Goal: Task Accomplishment & Management: Use online tool/utility

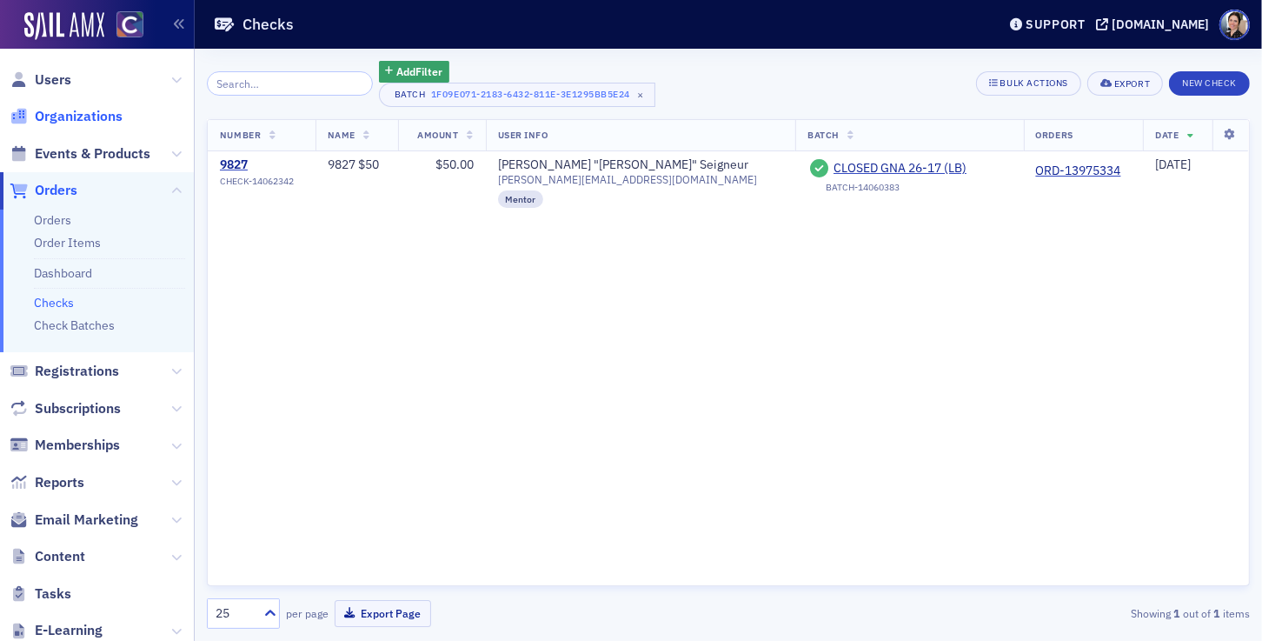
click at [83, 116] on span "Organizations" at bounding box center [79, 116] width 88 height 19
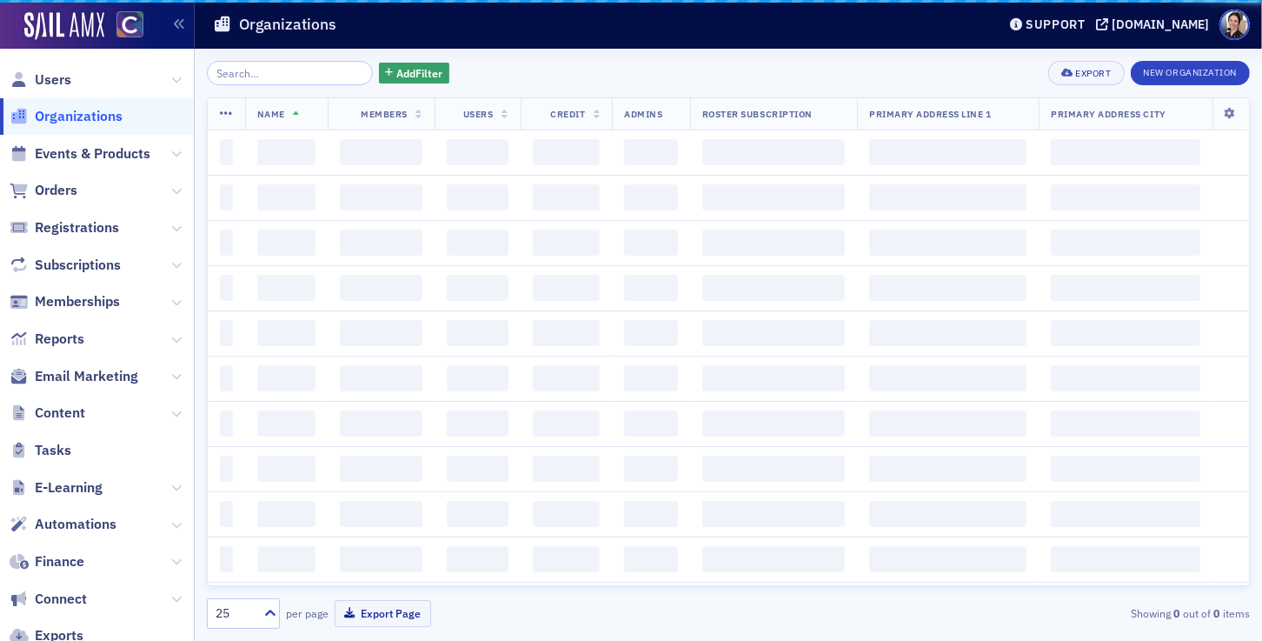
click at [280, 82] on input "search" at bounding box center [290, 73] width 166 height 24
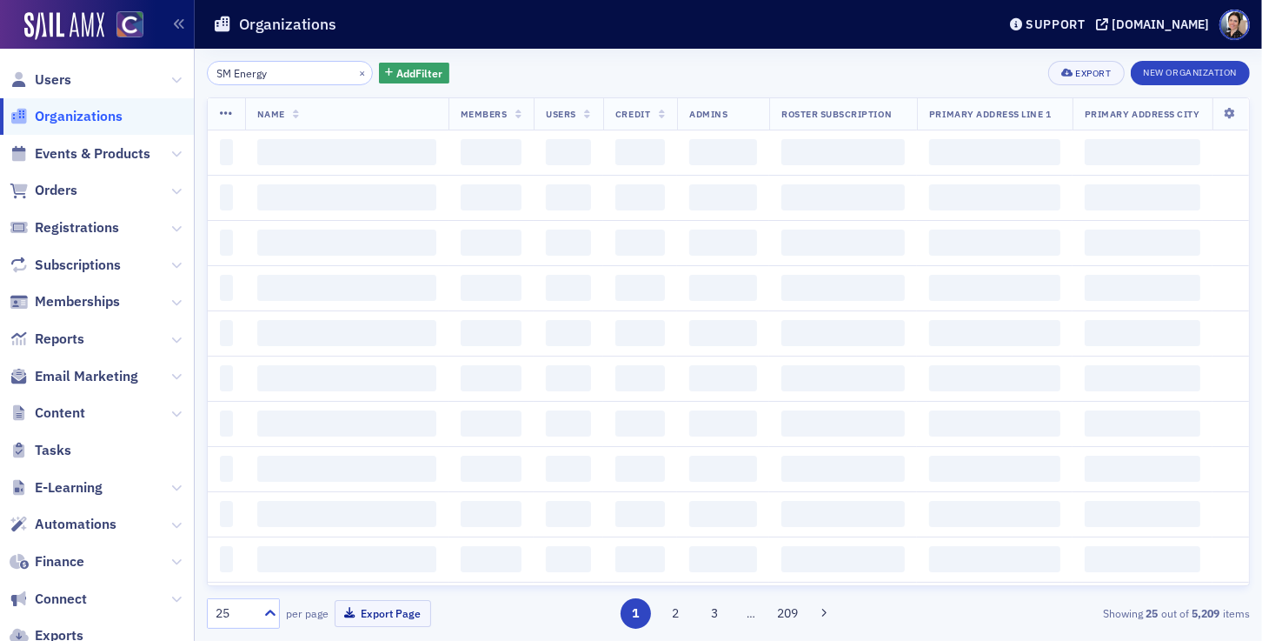
type input "SM Energy"
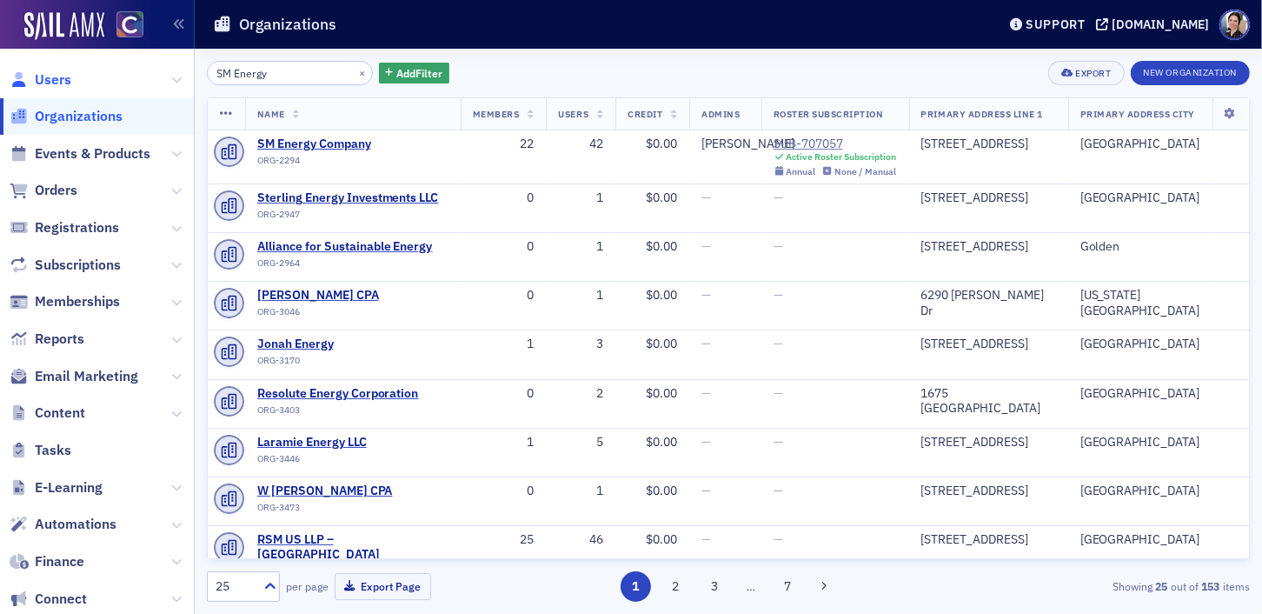
click at [57, 81] on span "Users" at bounding box center [53, 79] width 37 height 19
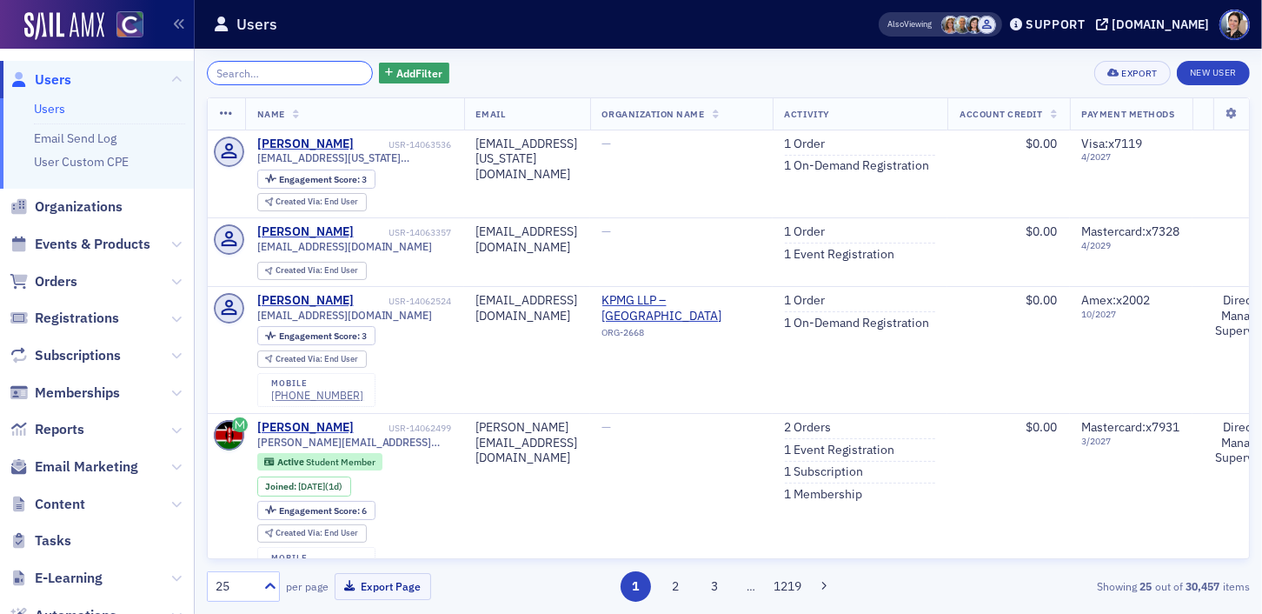
click at [300, 77] on input "search" at bounding box center [290, 73] width 166 height 24
paste input "ORD-14028366"
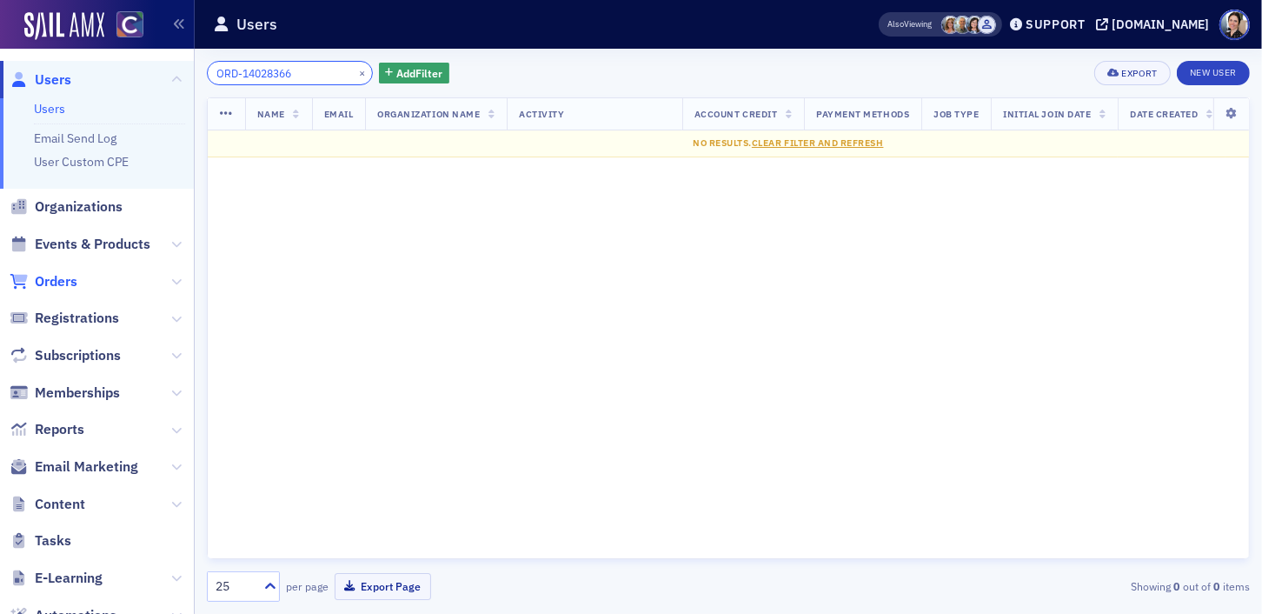
type input "ORD-14028366"
click at [60, 276] on span "Orders" at bounding box center [56, 281] width 43 height 19
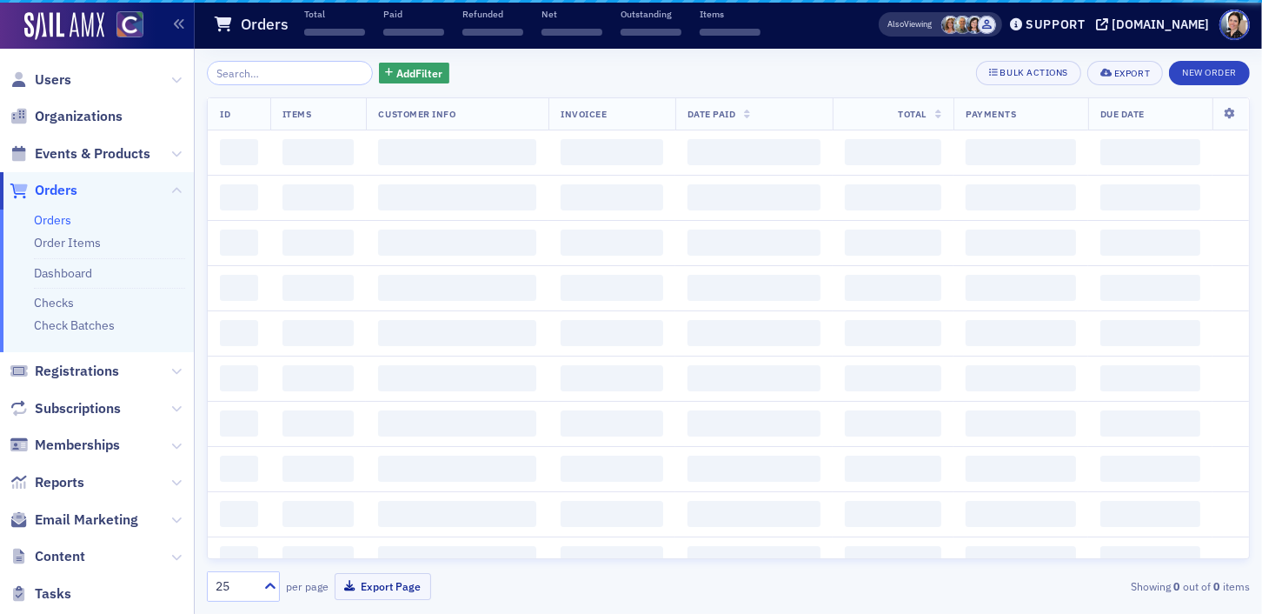
click at [60, 280] on li "Dashboard" at bounding box center [109, 269] width 151 height 23
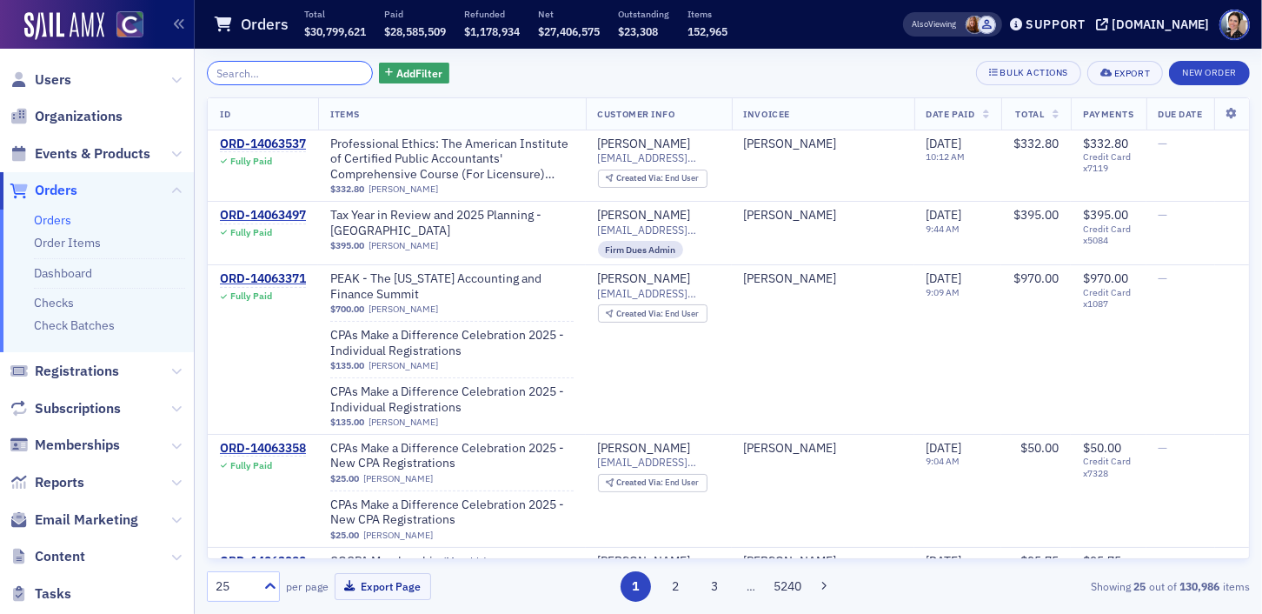
click at [276, 68] on input "search" at bounding box center [290, 73] width 166 height 24
paste input "ORD-14028366"
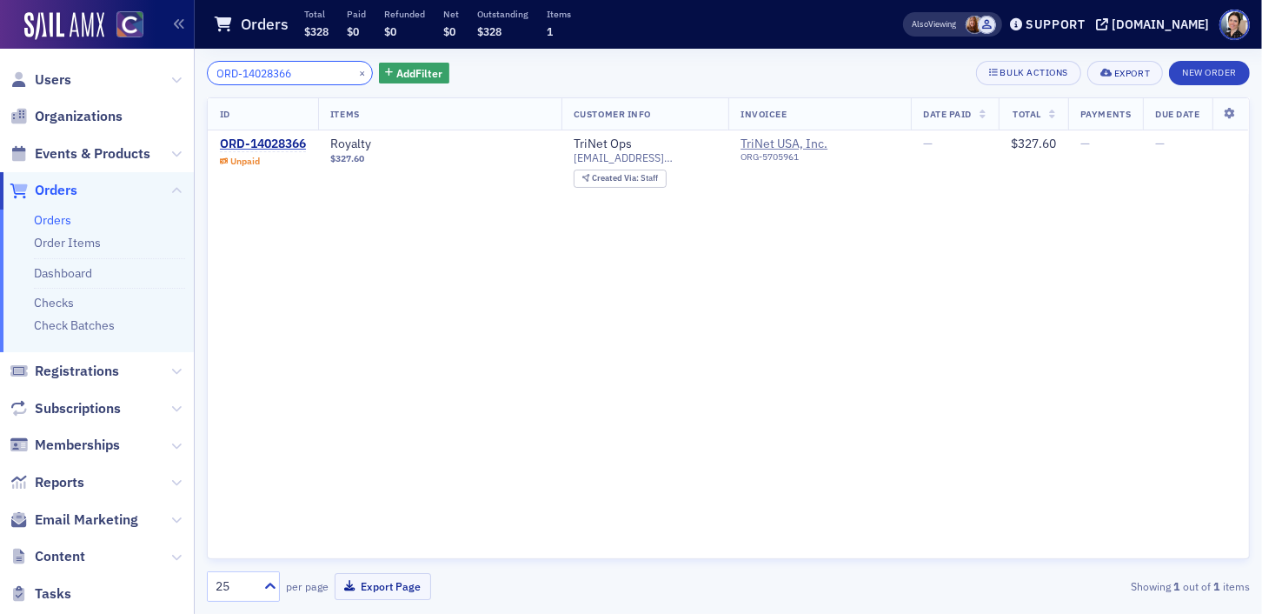
type input "ORD-14028366"
click at [275, 146] on div "ORD-14028366" at bounding box center [263, 144] width 86 height 16
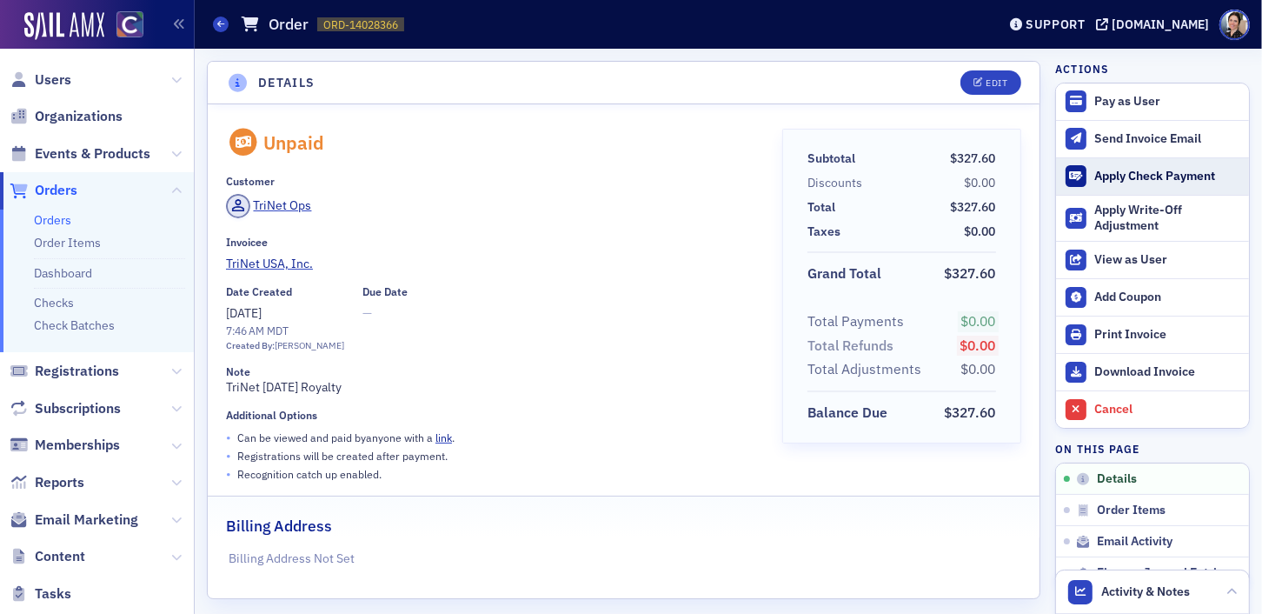
click at [1114, 173] on div "Apply Check Payment" at bounding box center [1167, 177] width 146 height 16
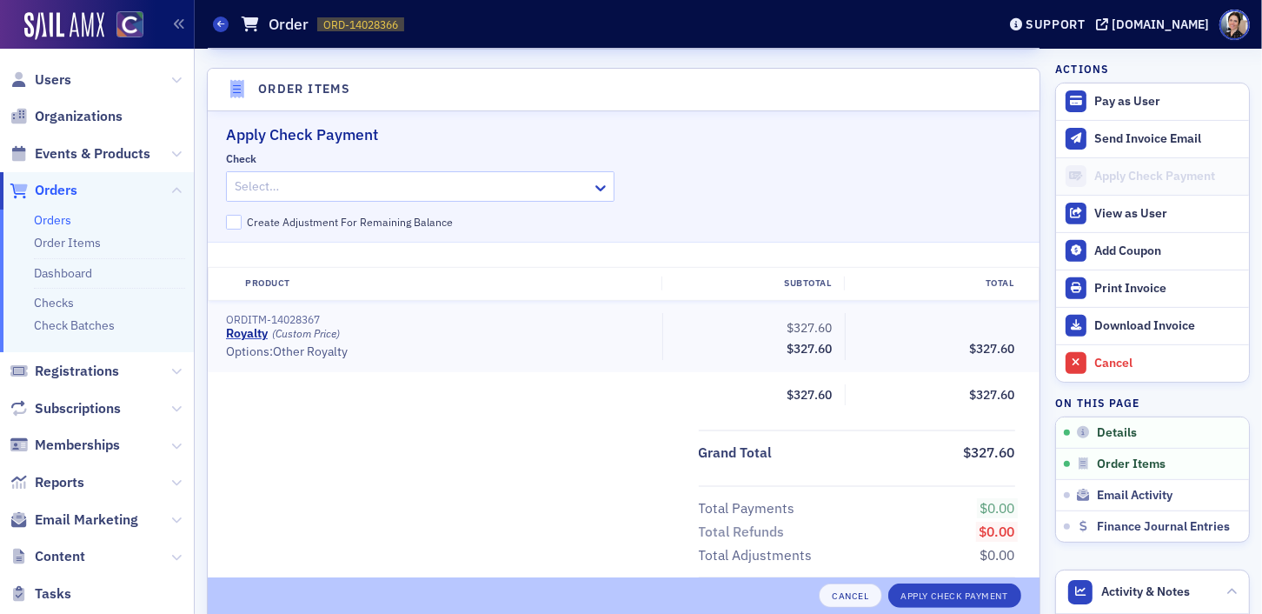
scroll to position [559, 0]
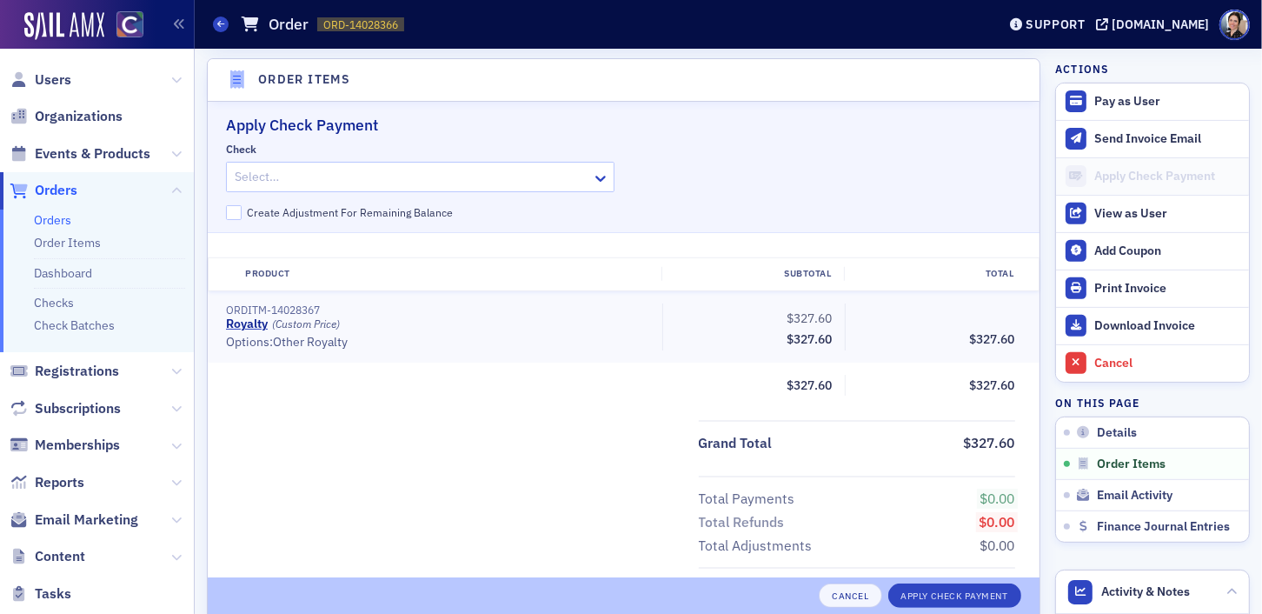
click at [421, 176] on div at bounding box center [411, 177] width 357 height 22
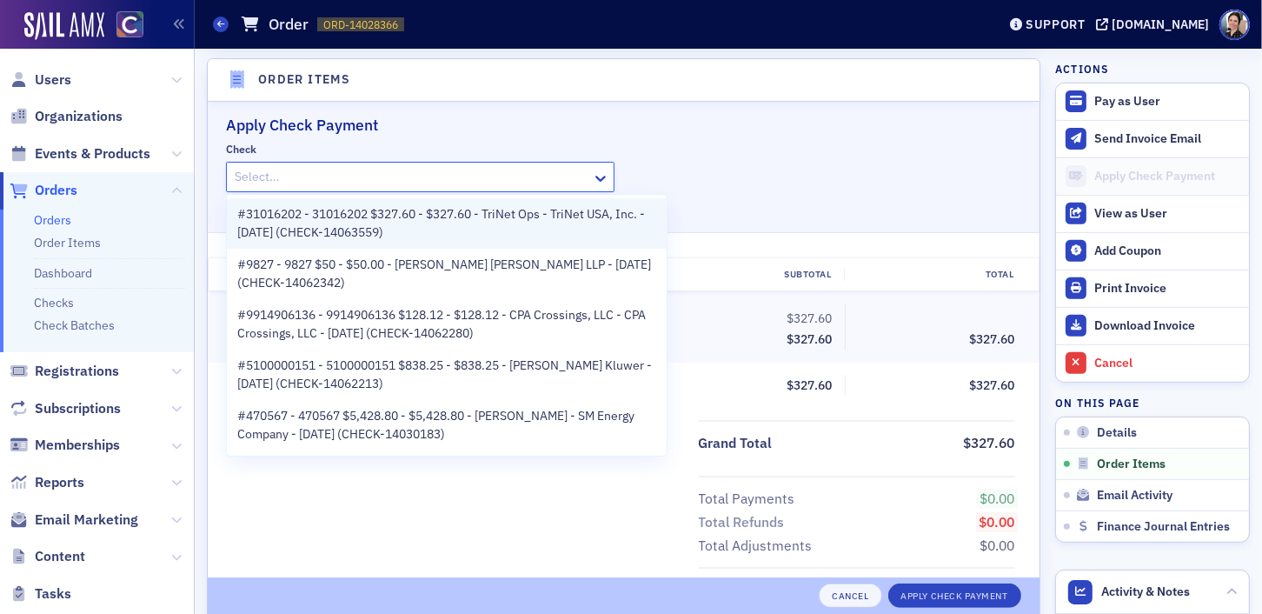
click at [343, 222] on span "#31016202 - 31016202 $327.60 - $327.60 - TriNet Ops - TriNet USA, Inc. - 9/29/2…" at bounding box center [446, 223] width 419 height 37
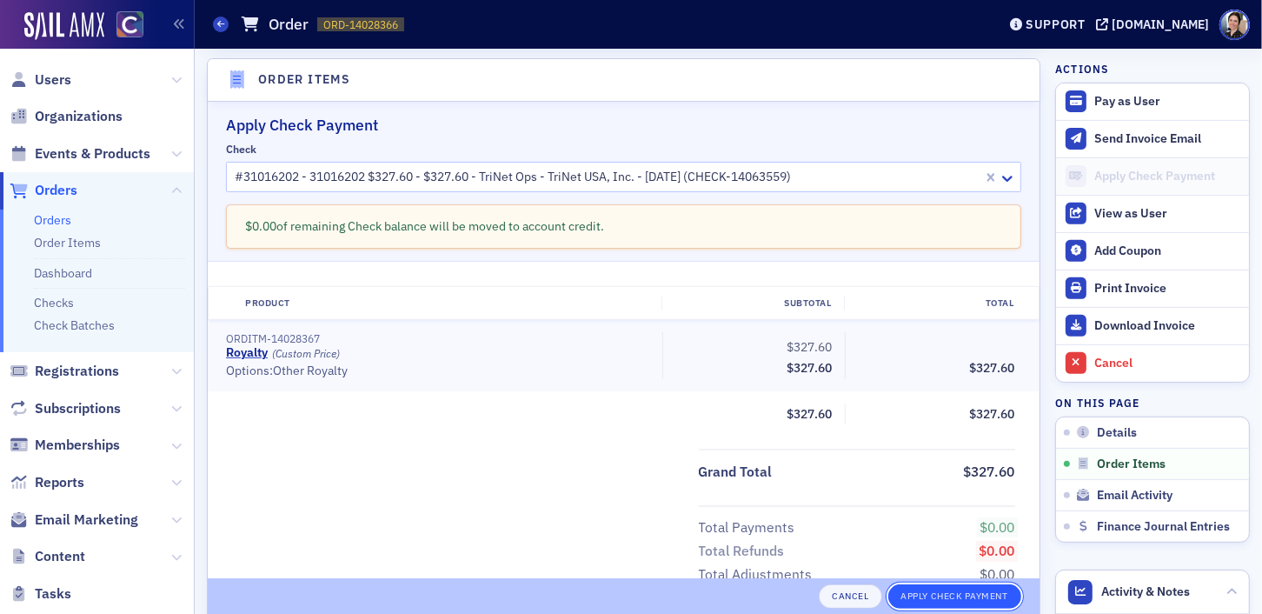
click at [956, 595] on button "Apply Check Payment" at bounding box center [954, 595] width 133 height 24
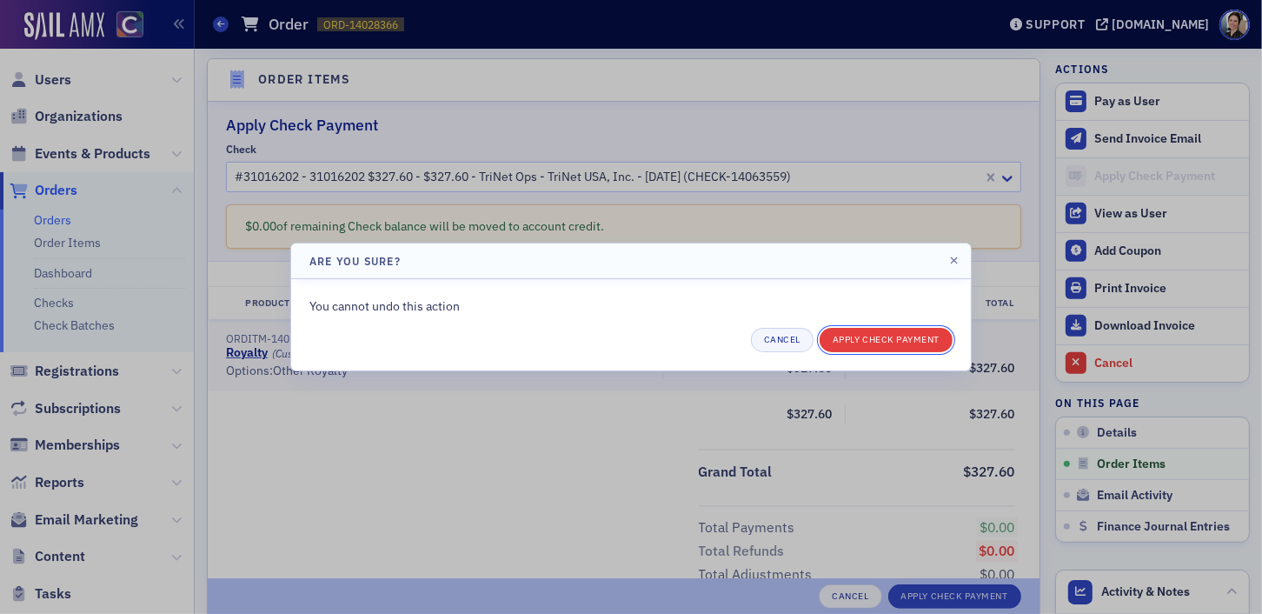
click at [875, 342] on button "Apply Check Payment" at bounding box center [886, 340] width 133 height 24
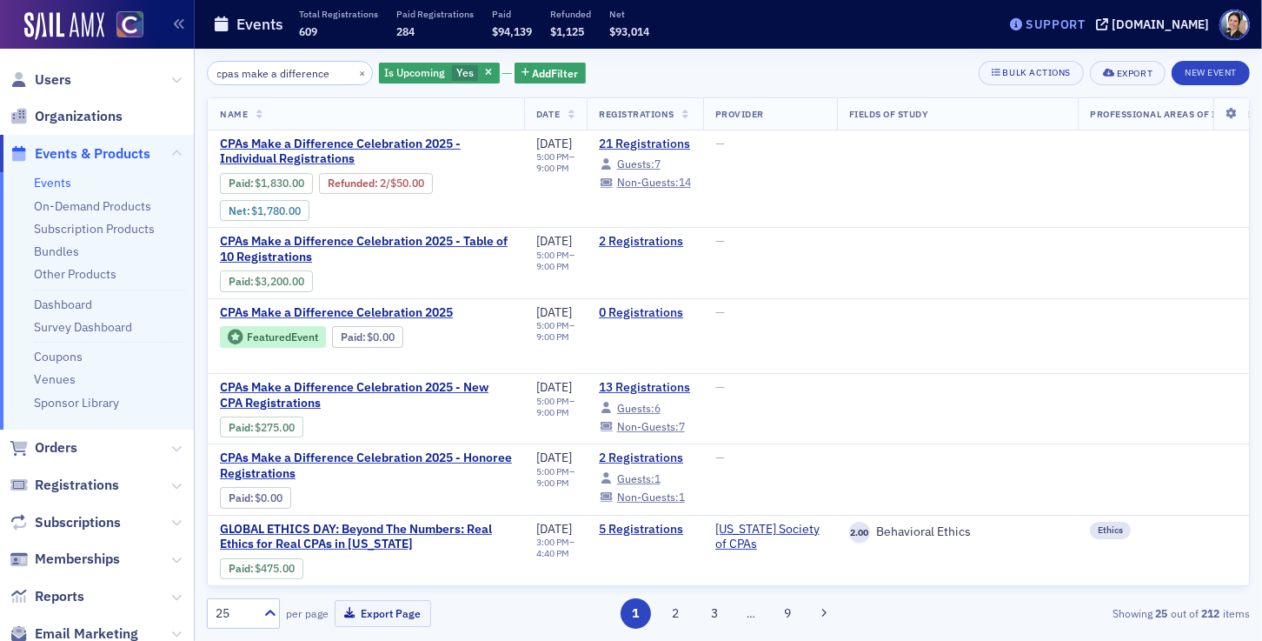
click at [1080, 31] on div "Support" at bounding box center [1048, 24] width 82 height 24
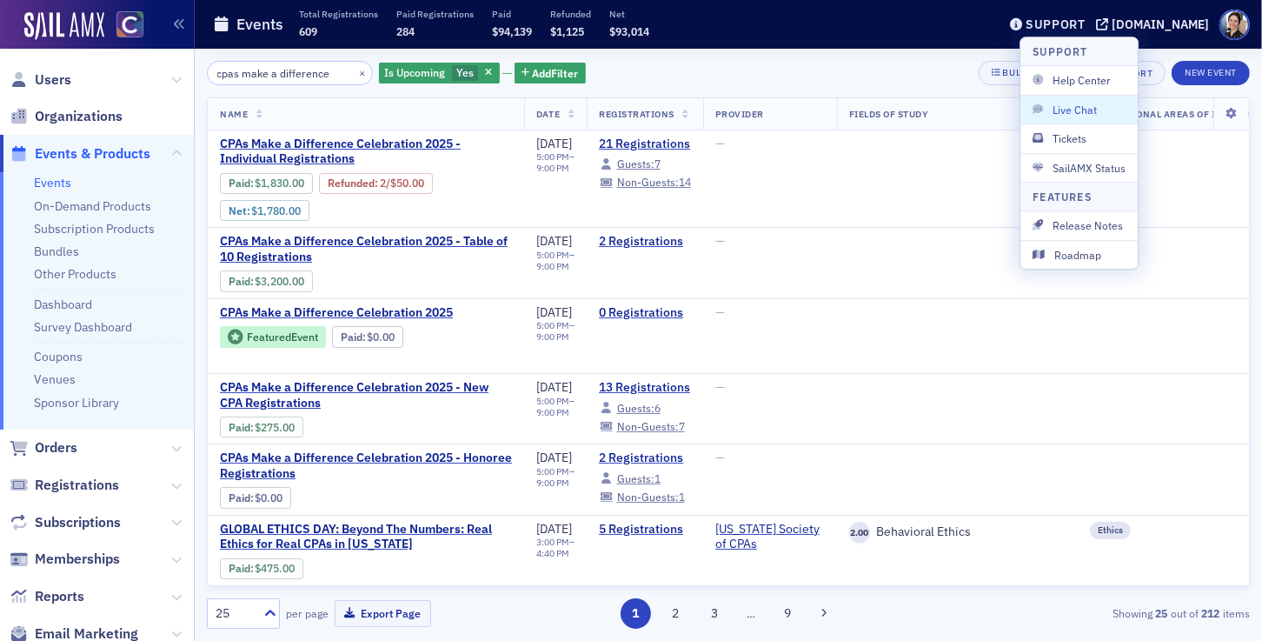
click at [1080, 113] on span "Live Chat" at bounding box center [1079, 110] width 93 height 16
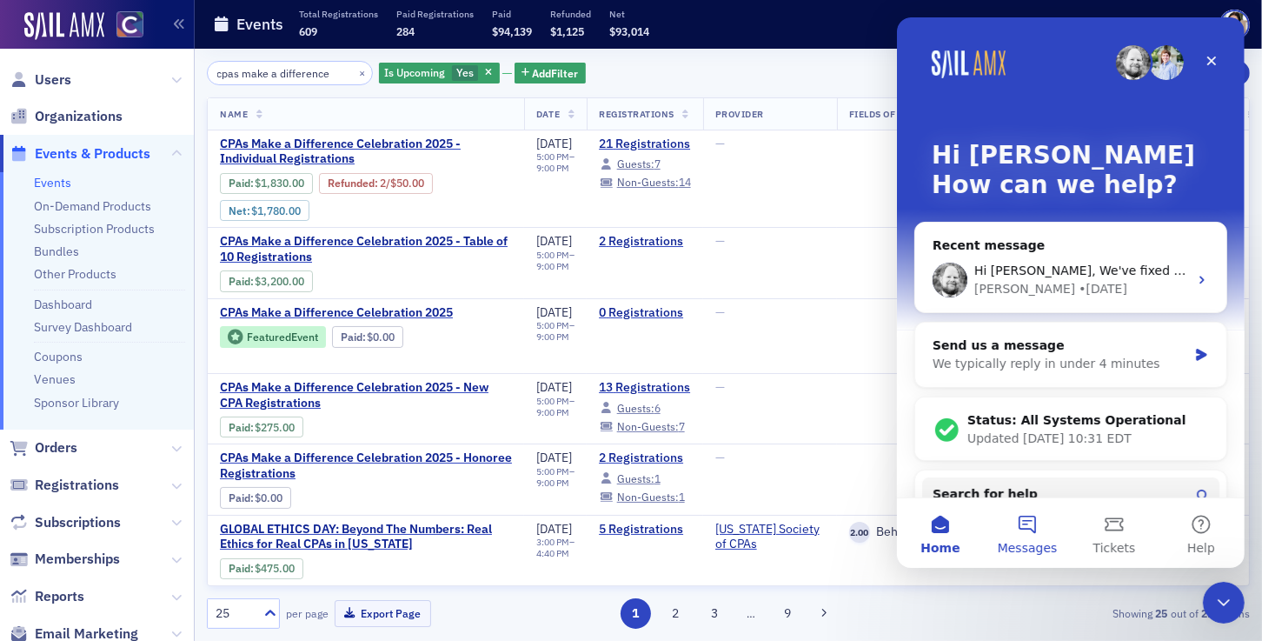
click at [1028, 522] on button "Messages" at bounding box center [1026, 533] width 87 height 70
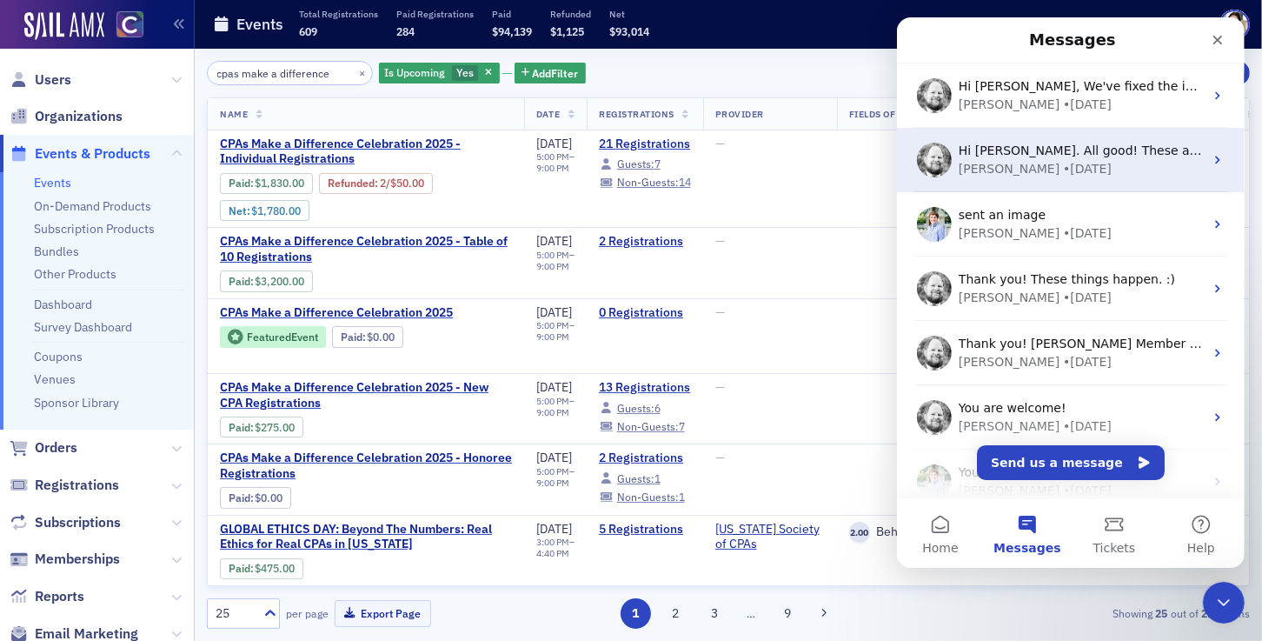
click at [1062, 162] on div "• 3w ago" at bounding box center [1086, 169] width 49 height 18
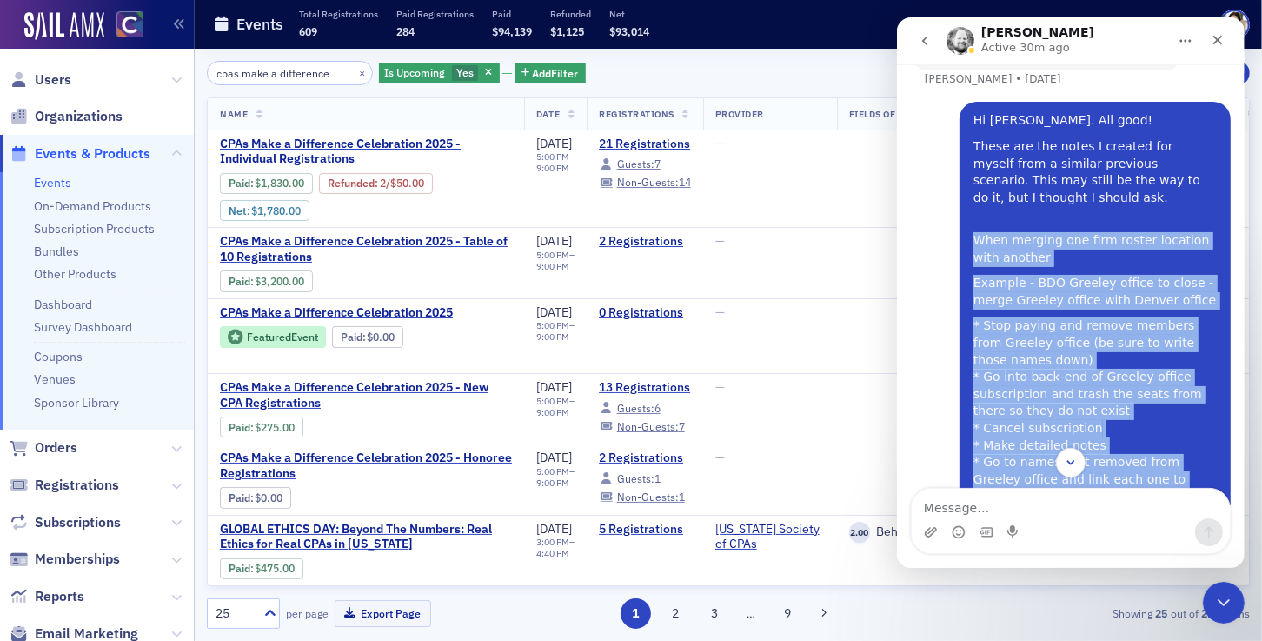
scroll to position [798, 0]
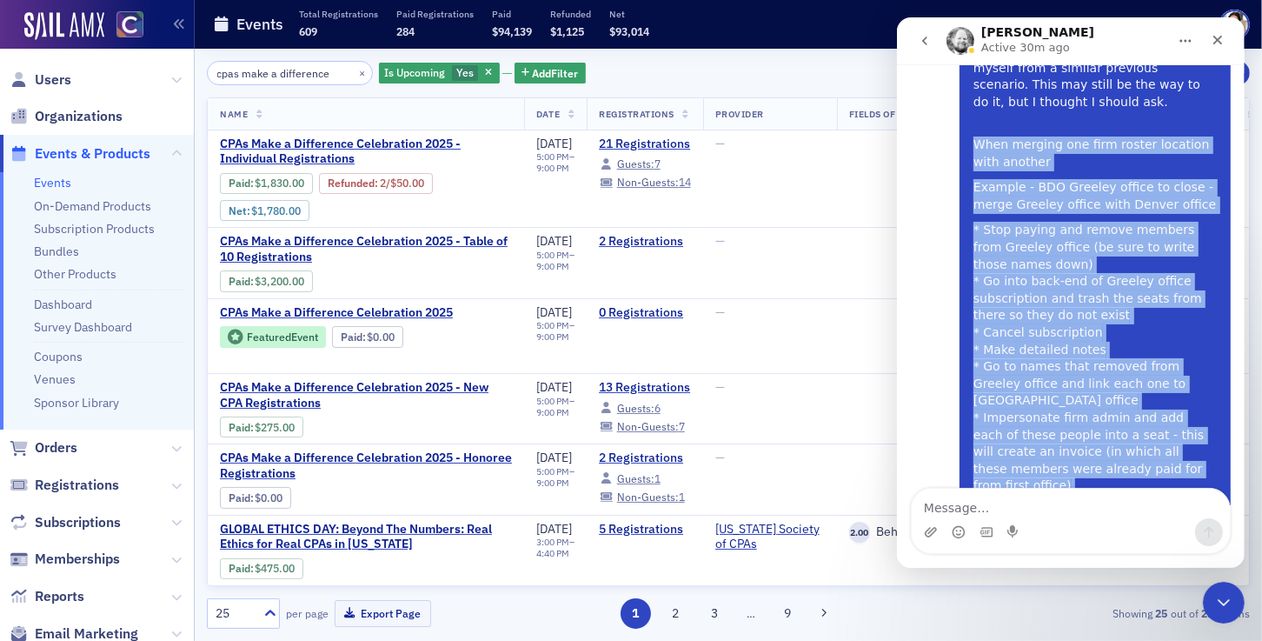
drag, startPoint x: 974, startPoint y: 285, endPoint x: 1025, endPoint y: 493, distance: 214.0
click at [1025, 508] on div "Don't forget to send a link if you're referencing something in Sail! September …" at bounding box center [1070, 315] width 348 height 503
copy div "When merging one firm roster location with another Example - BDO Greeley office…"
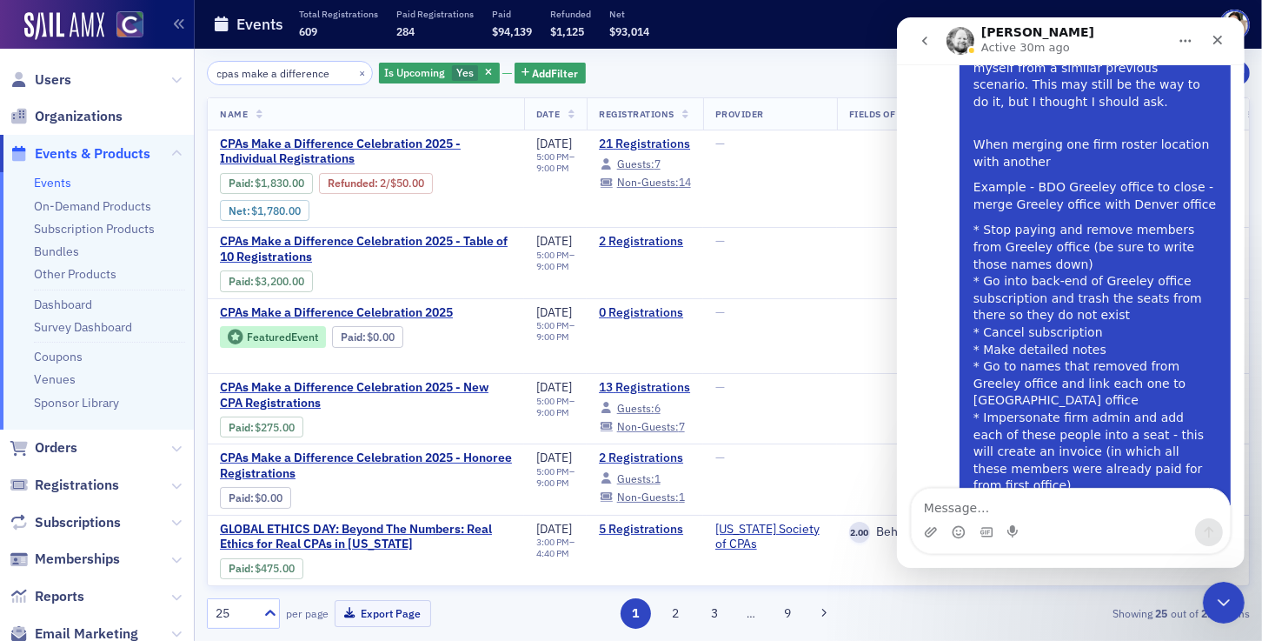
drag, startPoint x: 1127, startPoint y: 215, endPoint x: 1099, endPoint y: 214, distance: 27.8
click at [1127, 222] on div "* Stop paying and remove members from Greeley office (be sure to write those na…" at bounding box center [1094, 392] width 243 height 341
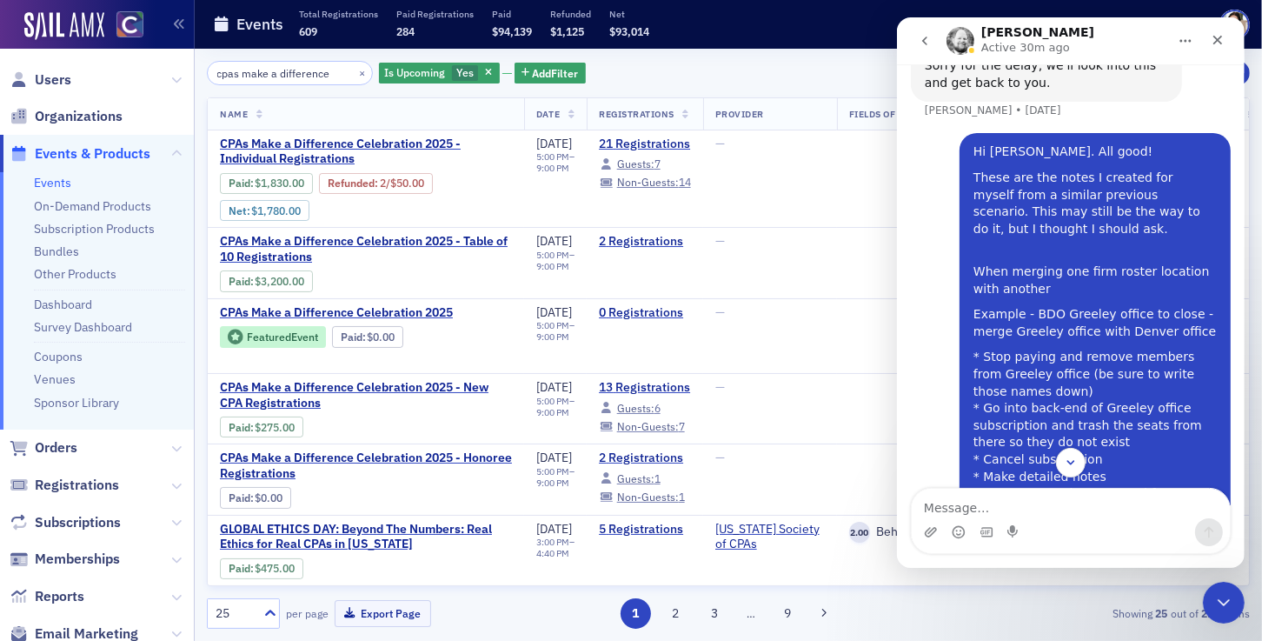
scroll to position [670, 0]
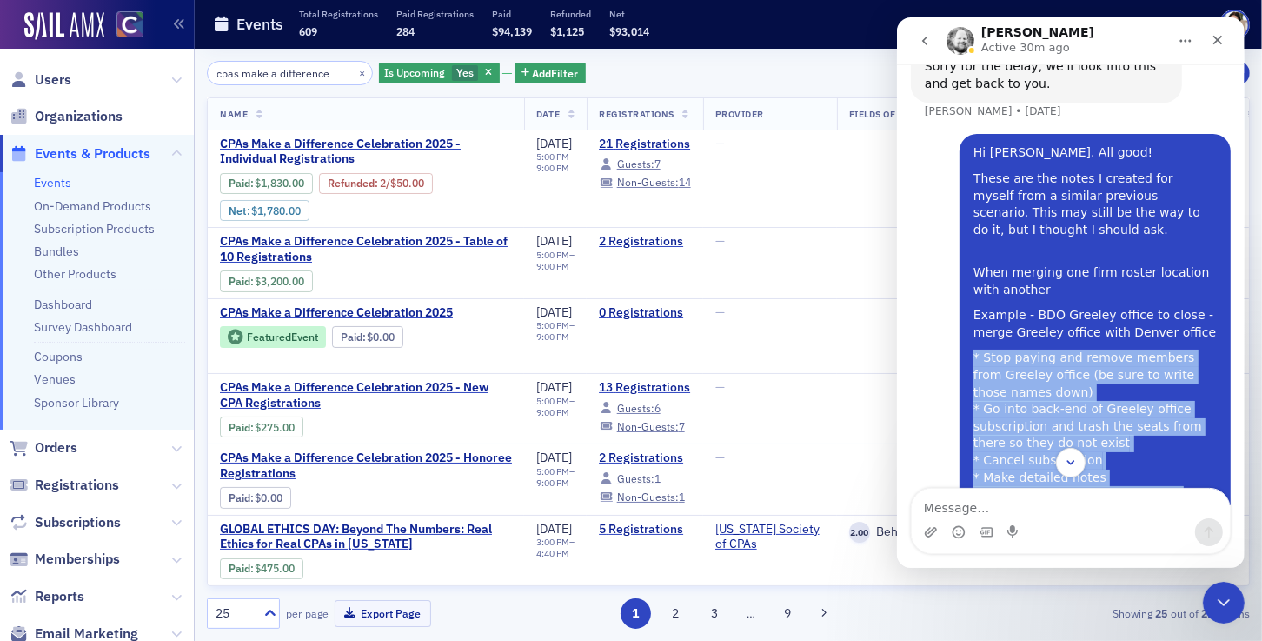
drag, startPoint x: 974, startPoint y: 289, endPoint x: 1011, endPoint y: 391, distance: 108.4
click at [1022, 475] on div "Don't forget to send a link if you're referencing something in Sail! September …" at bounding box center [1070, 284] width 348 height 441
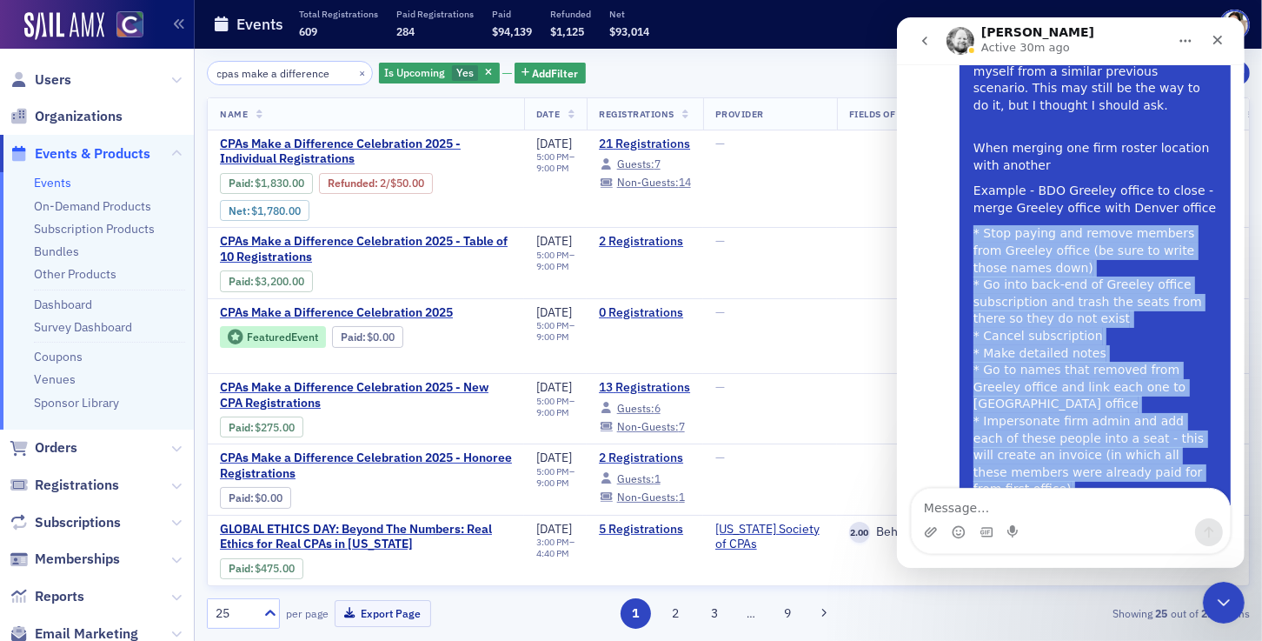
scroll to position [798, 0]
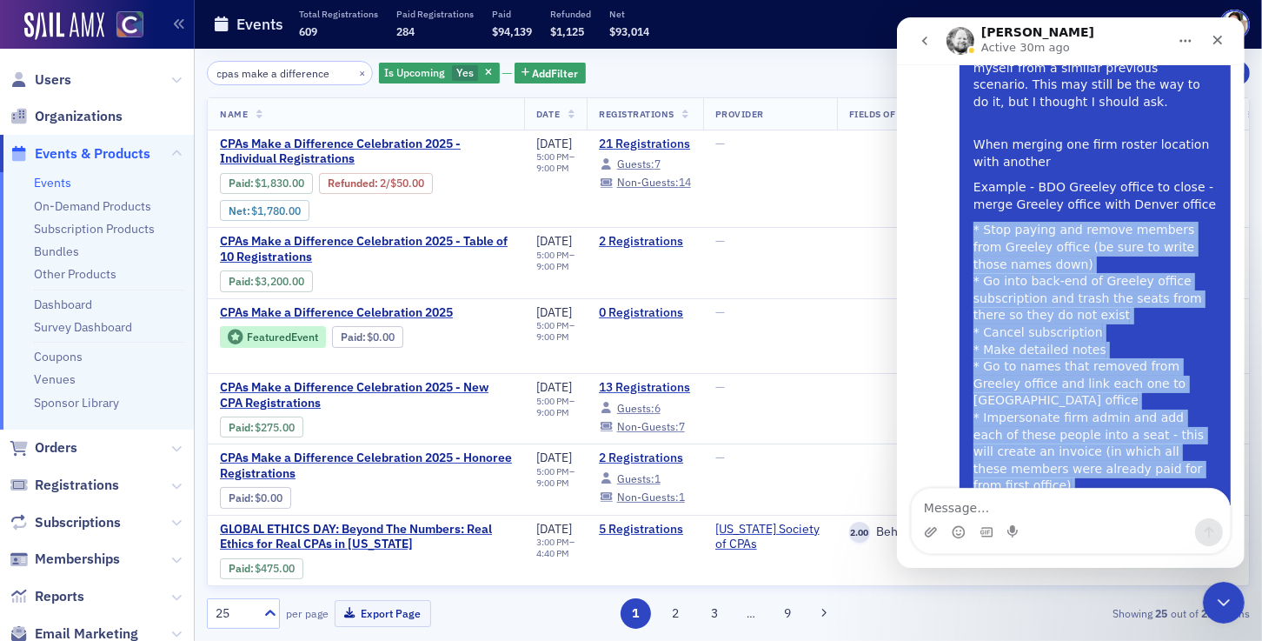
copy div "* Stop paying and remove members from Greeley office (be sure to write those na…"
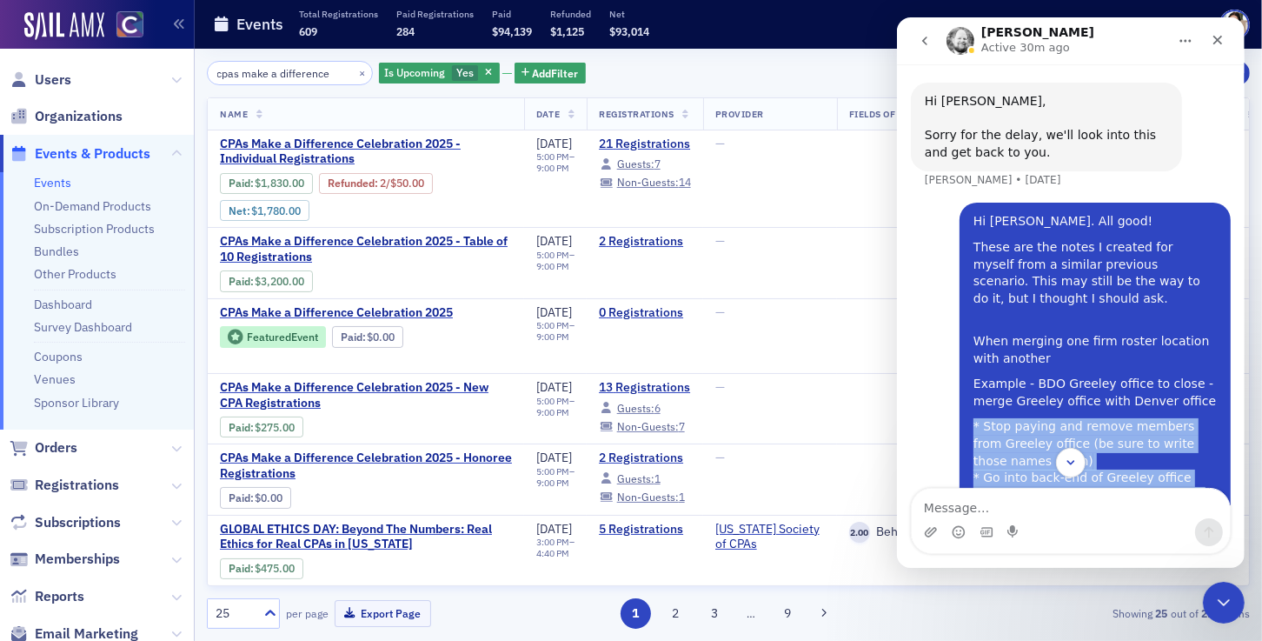
scroll to position [603, 0]
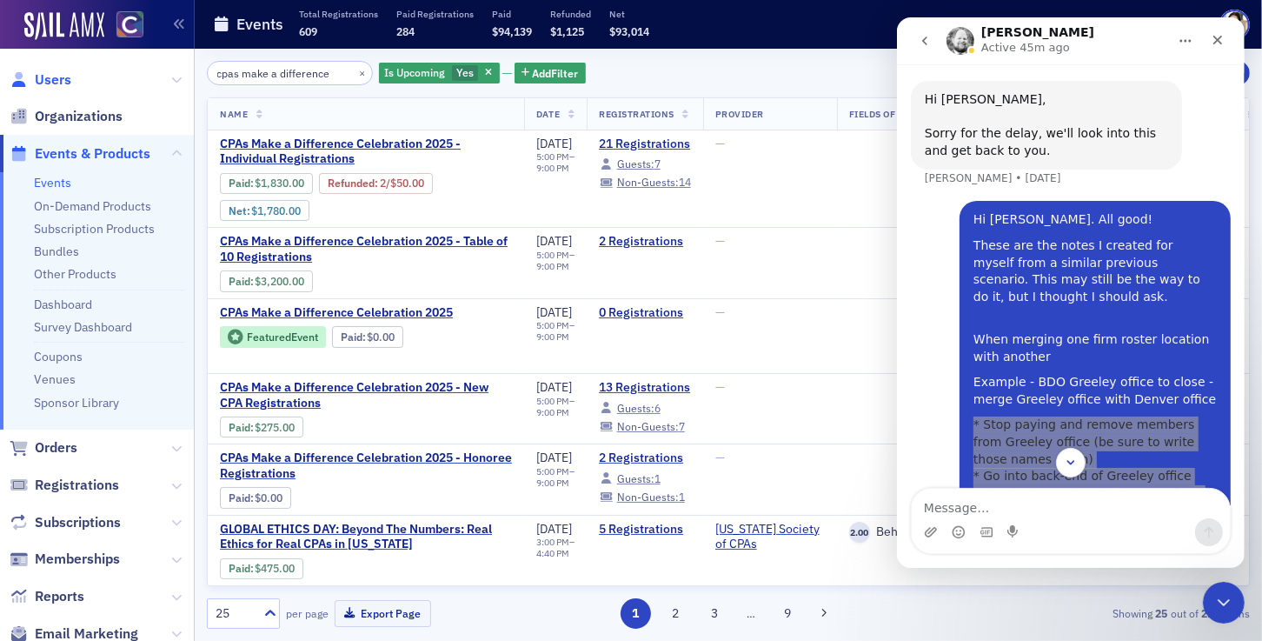
click at [59, 80] on span "Users" at bounding box center [53, 79] width 37 height 19
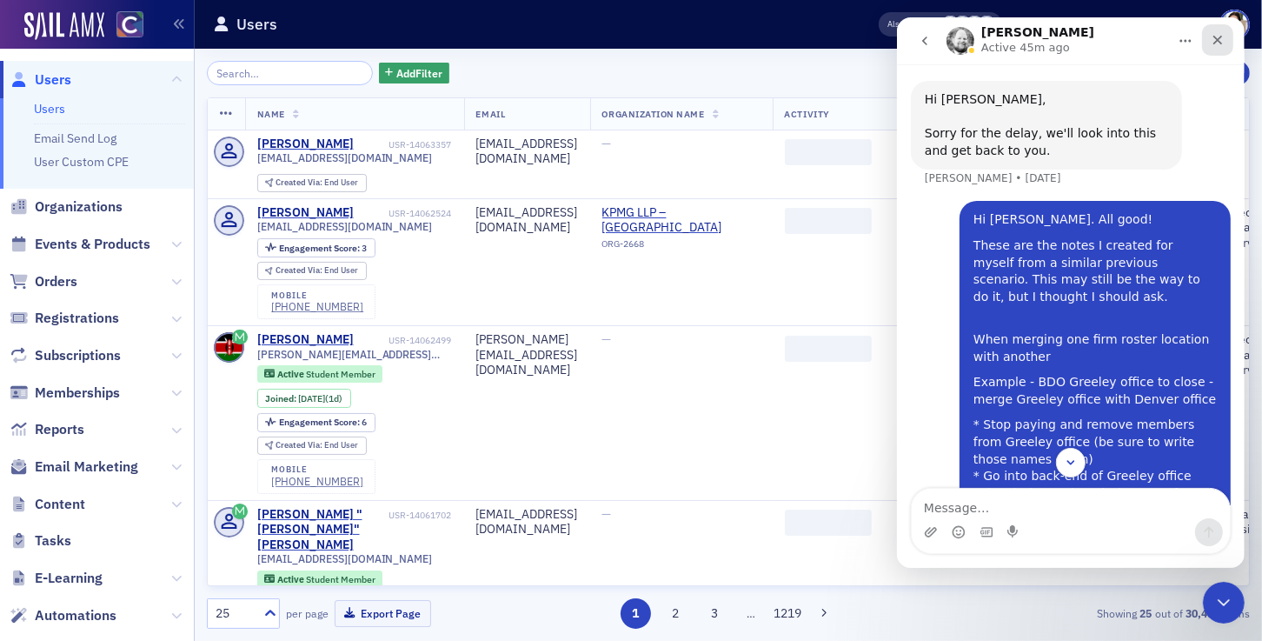
click at [1217, 42] on icon "Close" at bounding box center [1217, 40] width 14 height 14
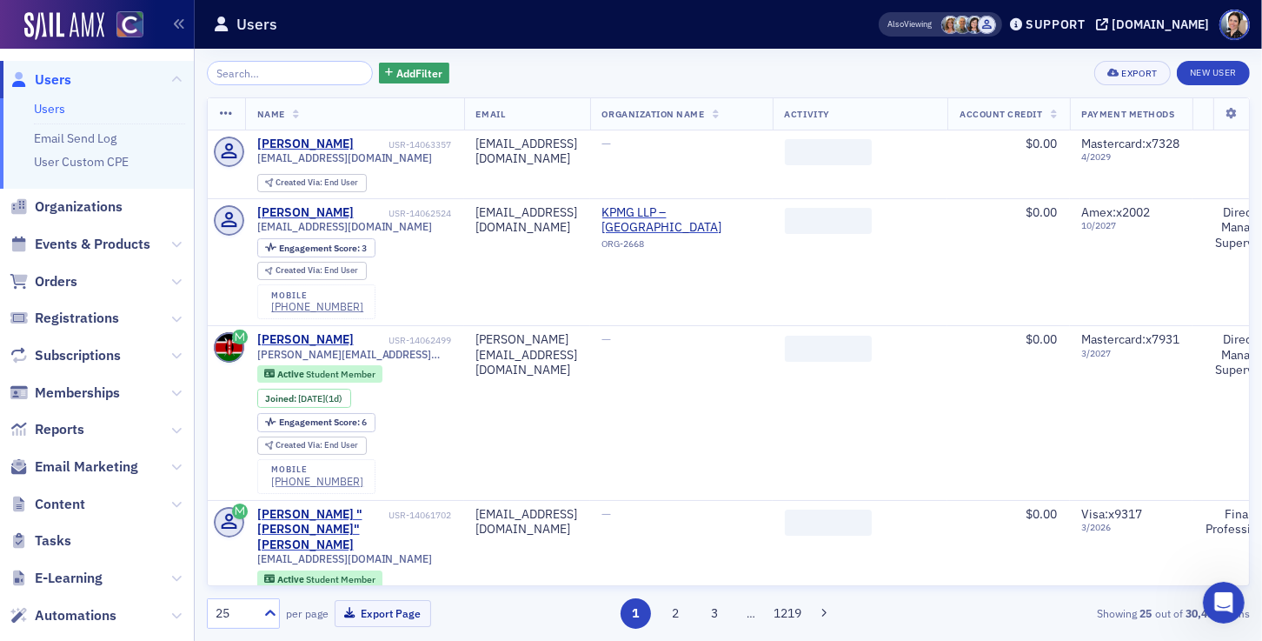
scroll to position [798, 0]
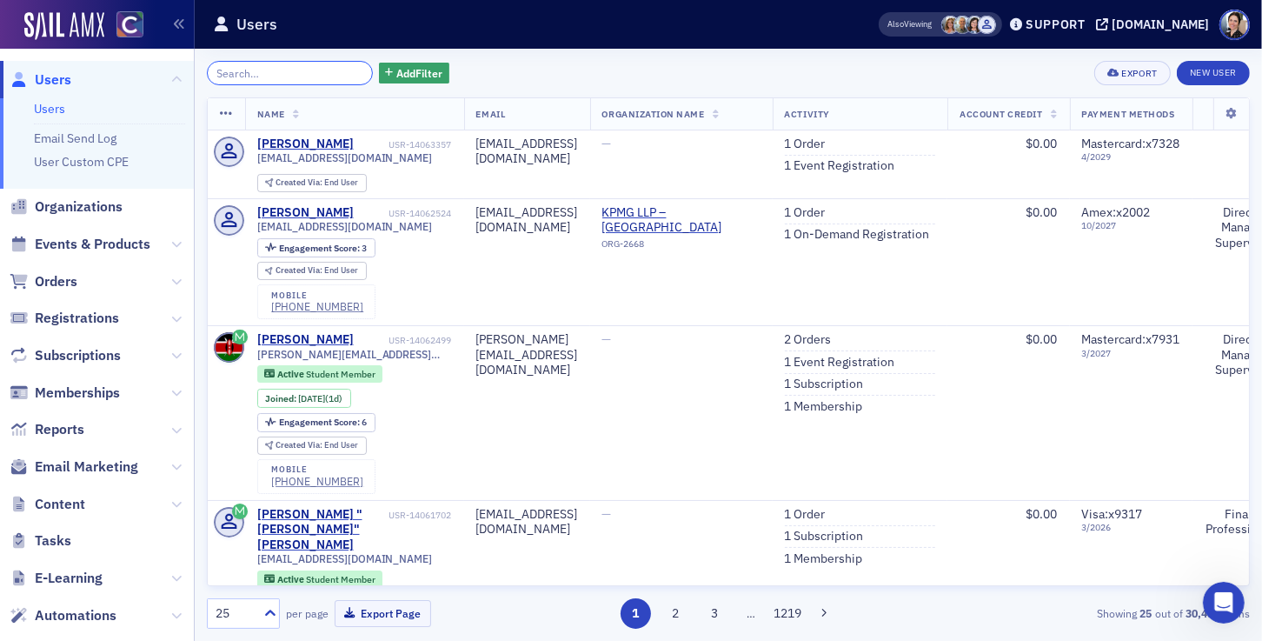
paste input "Rebecca.Raebel@claconnect.com"
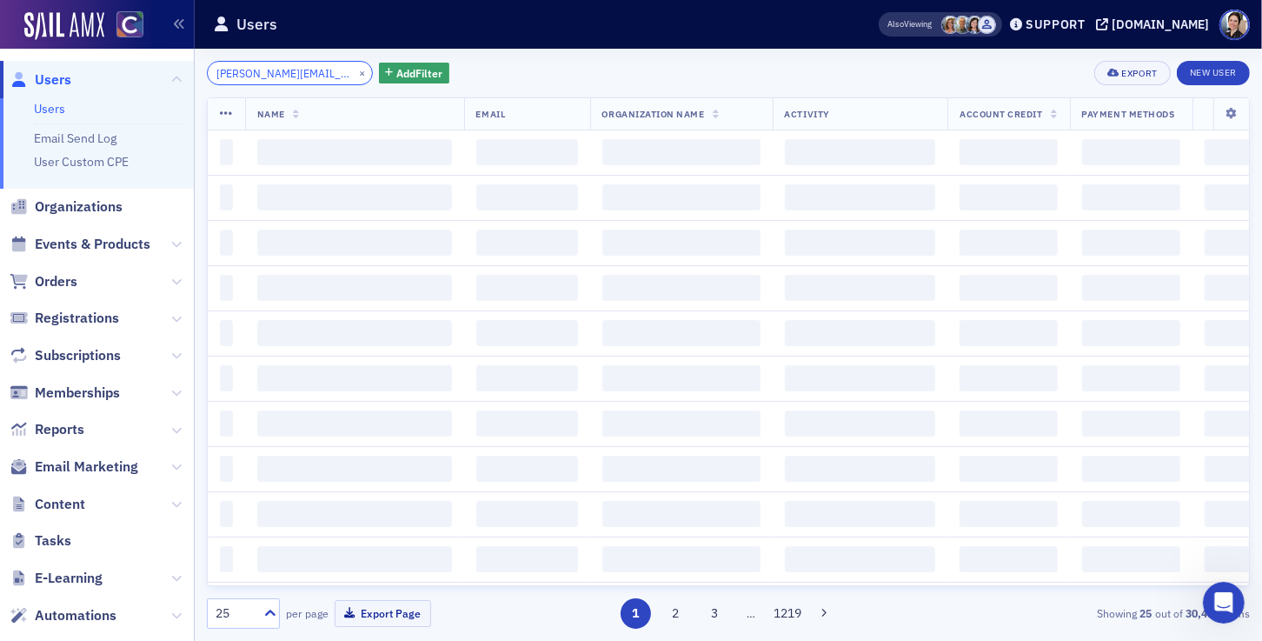
scroll to position [0, 40]
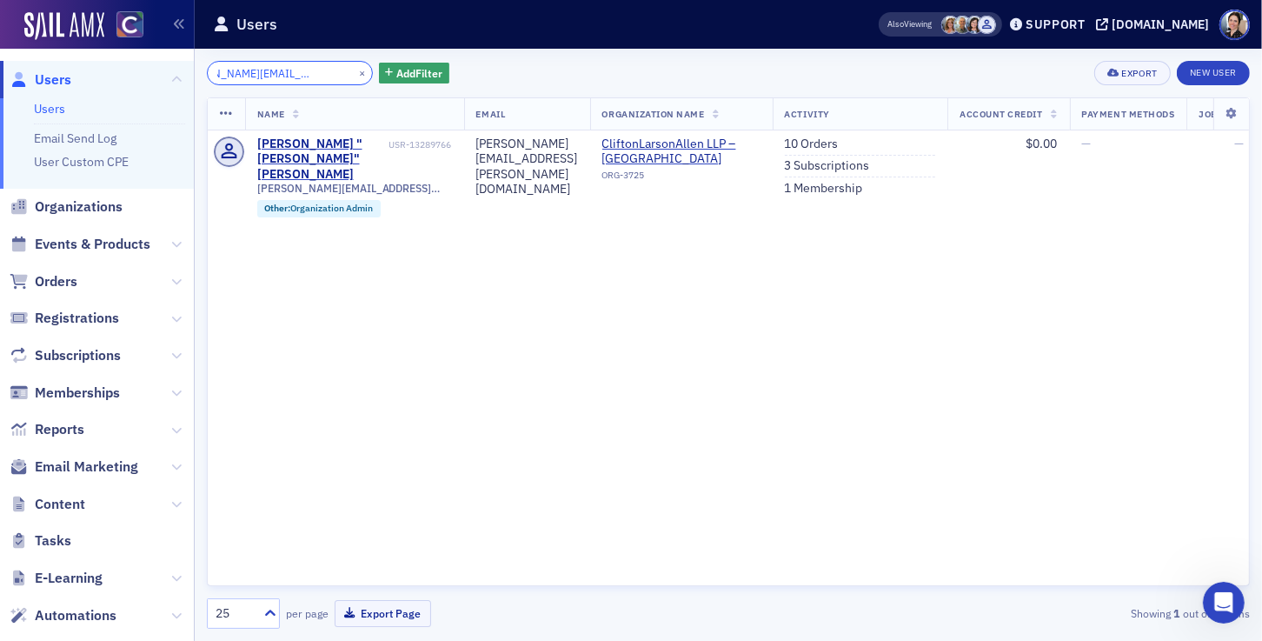
type input "Rebecca.Raebel@claconnect.com"
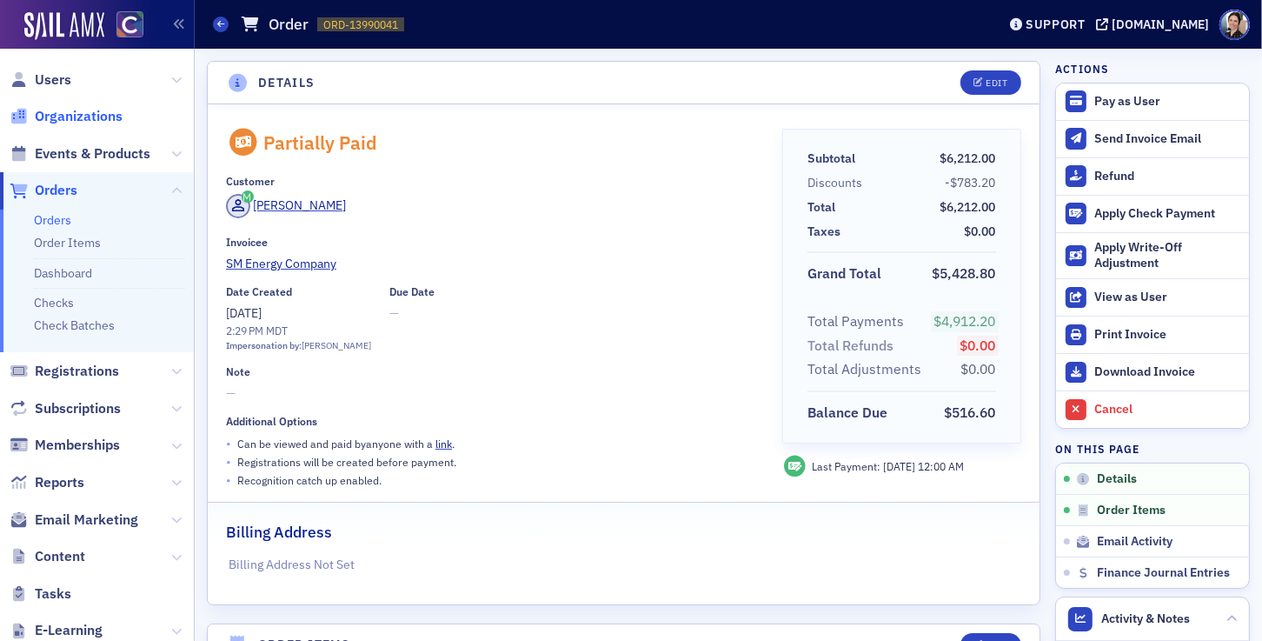
click at [82, 113] on span "Organizations" at bounding box center [79, 116] width 88 height 19
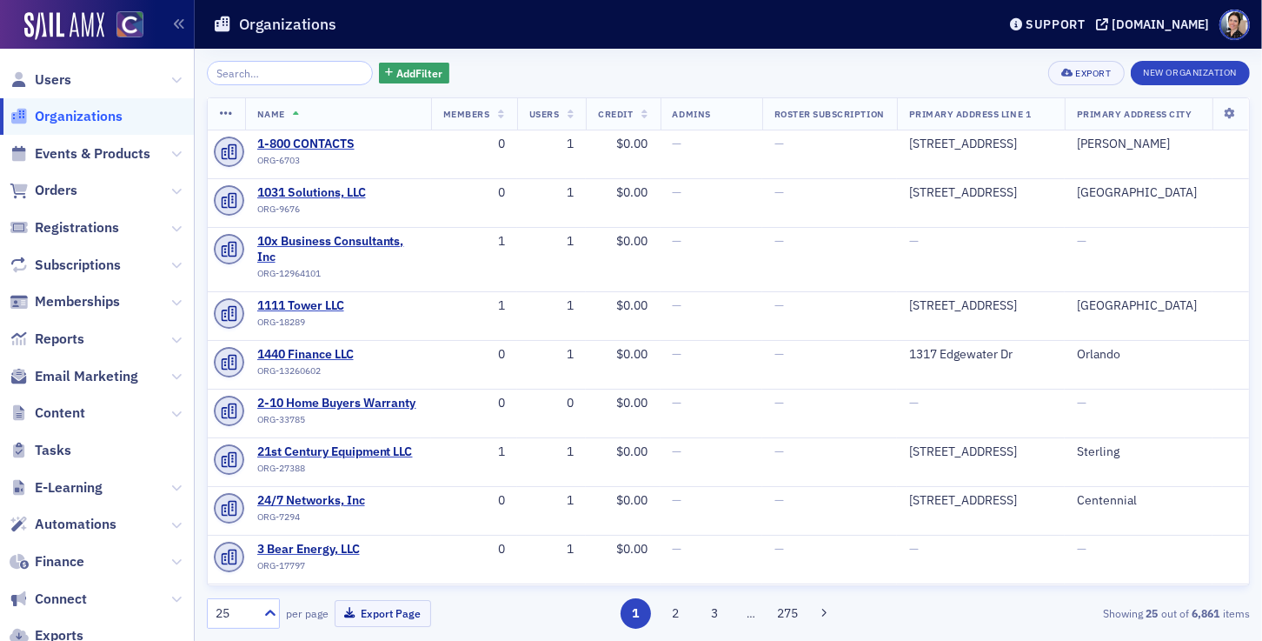
click at [293, 74] on input "search" at bounding box center [290, 73] width 166 height 24
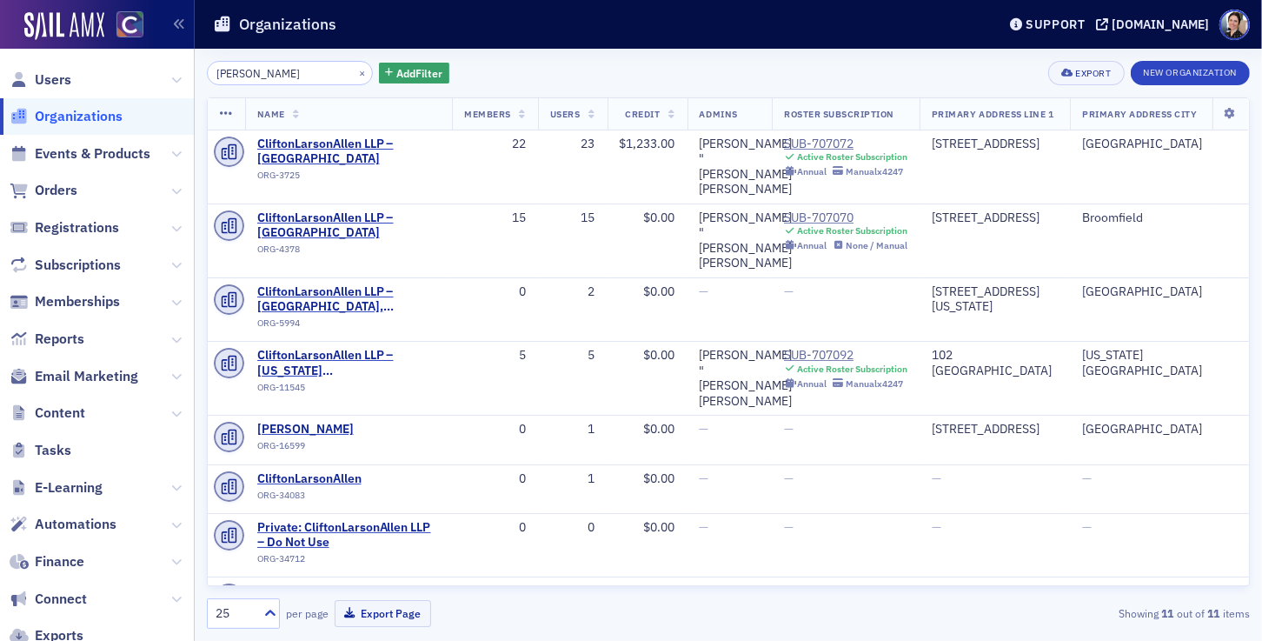
type input "[PERSON_NAME]"
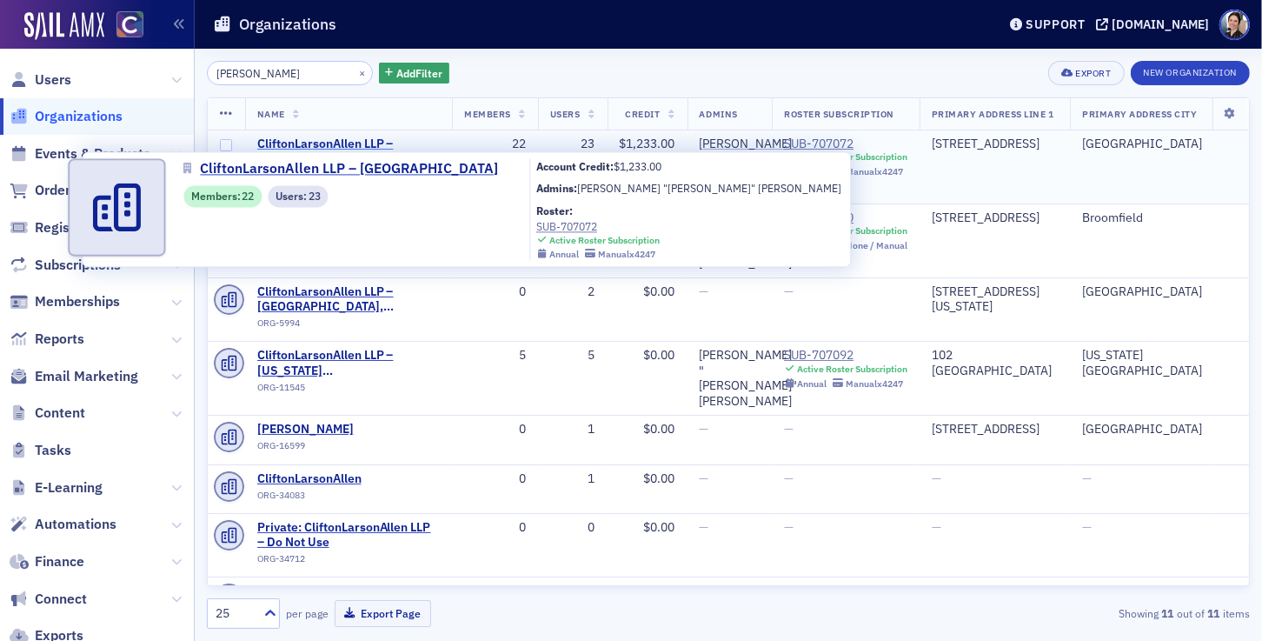
click at [342, 146] on span "CliftonLarsonAllen LLP – [GEOGRAPHIC_DATA]" at bounding box center [348, 151] width 183 height 30
select select "US"
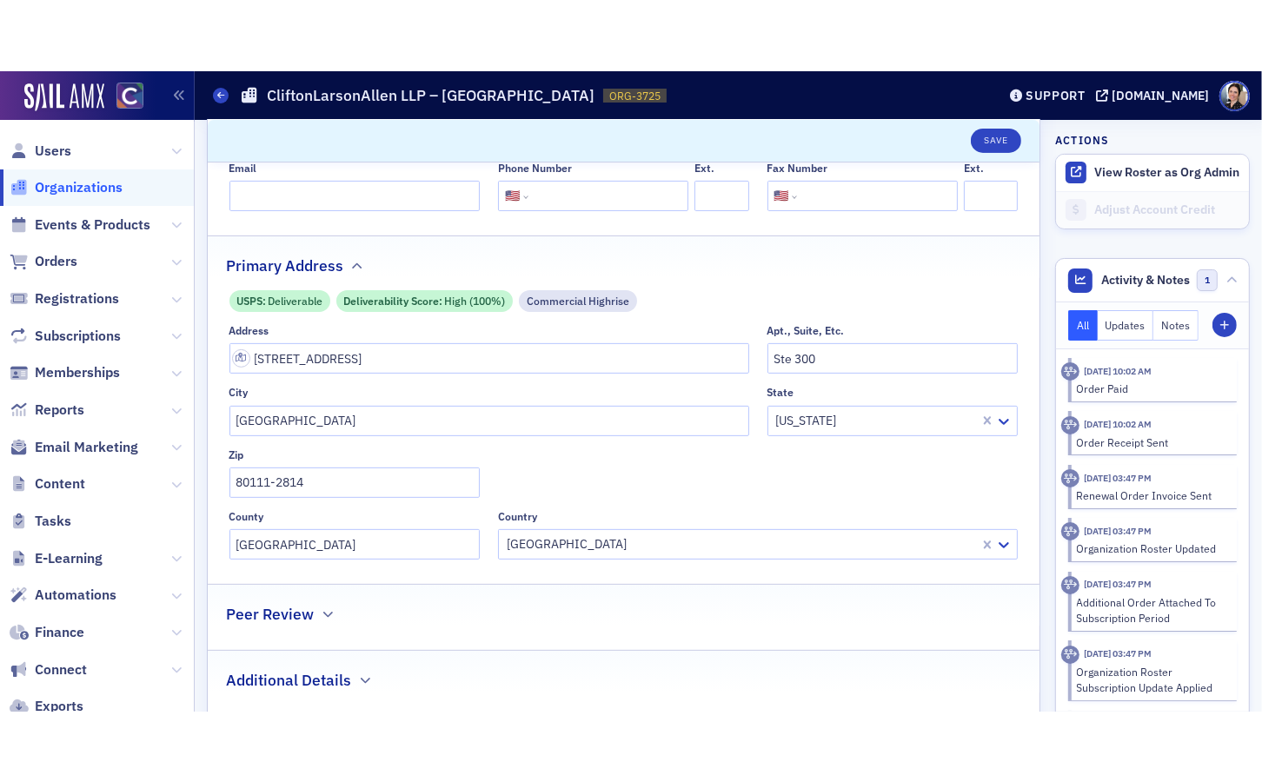
scroll to position [449, 0]
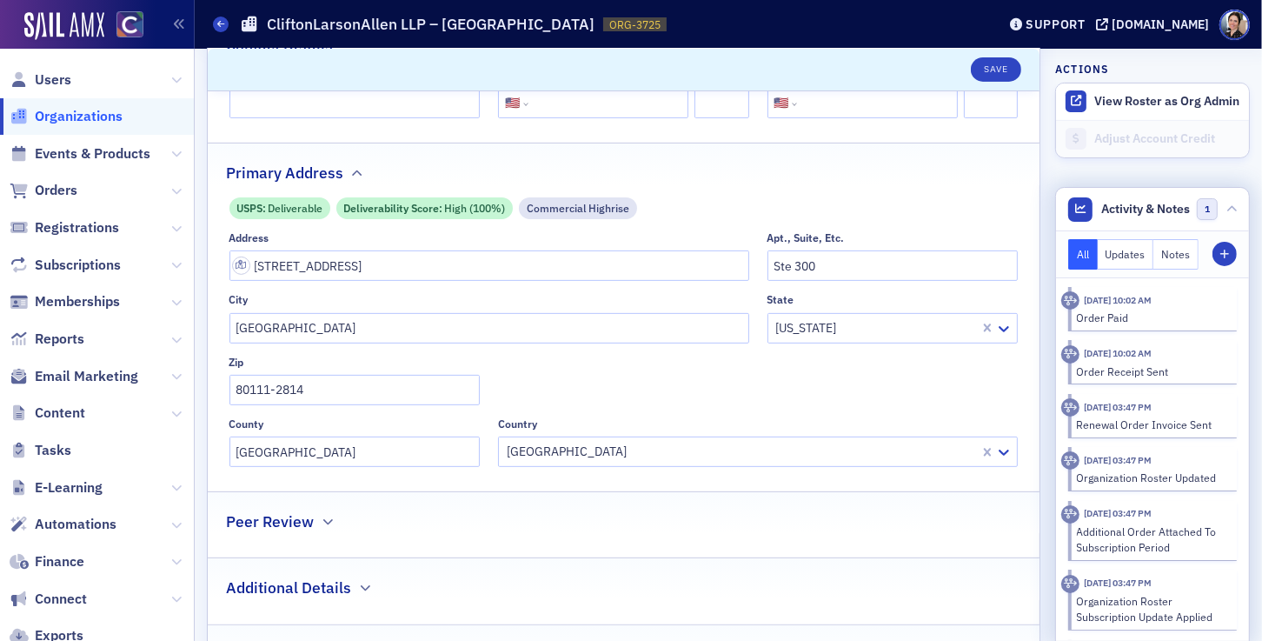
click at [1190, 256] on button "Notes" at bounding box center [1176, 254] width 45 height 30
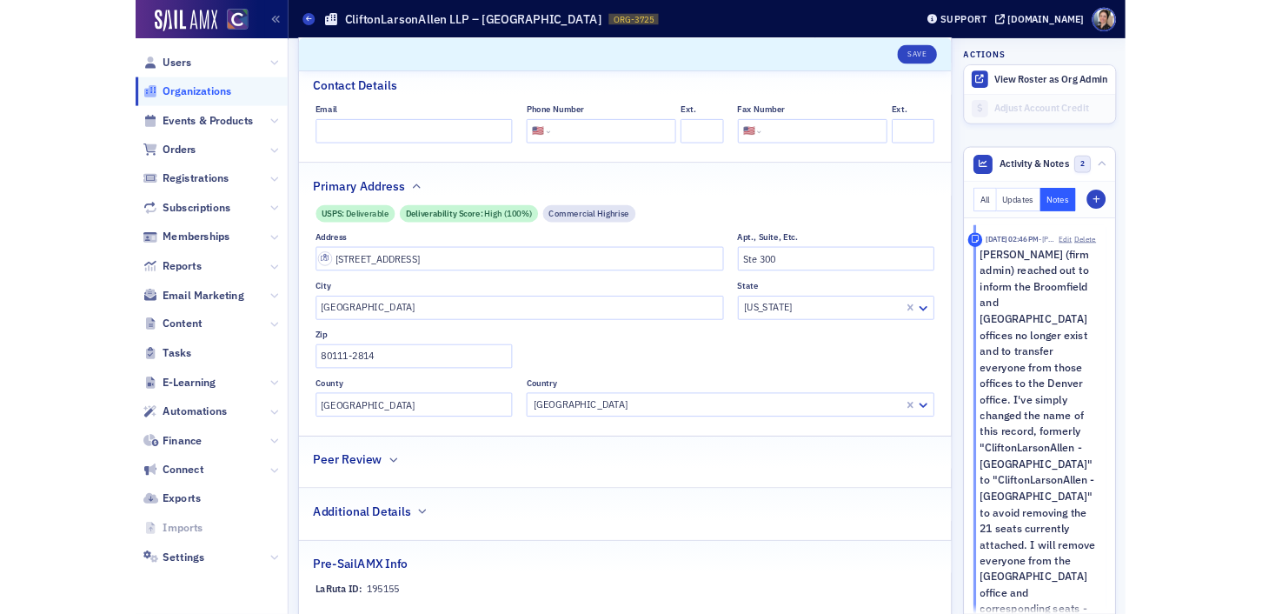
scroll to position [383, 0]
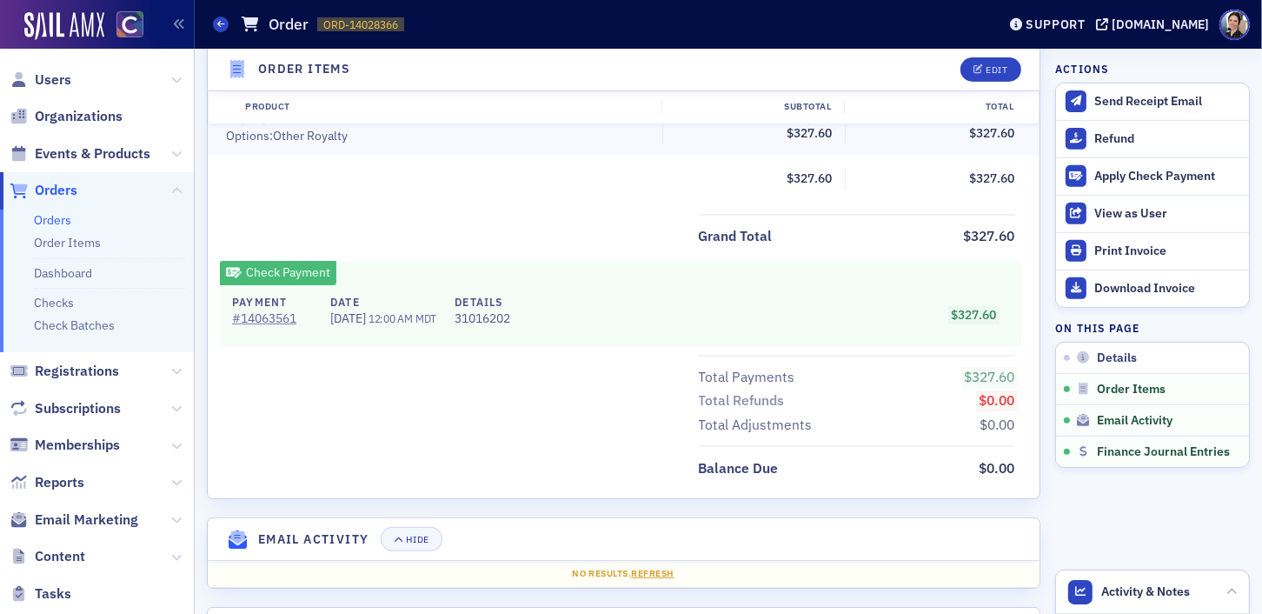
scroll to position [615, 0]
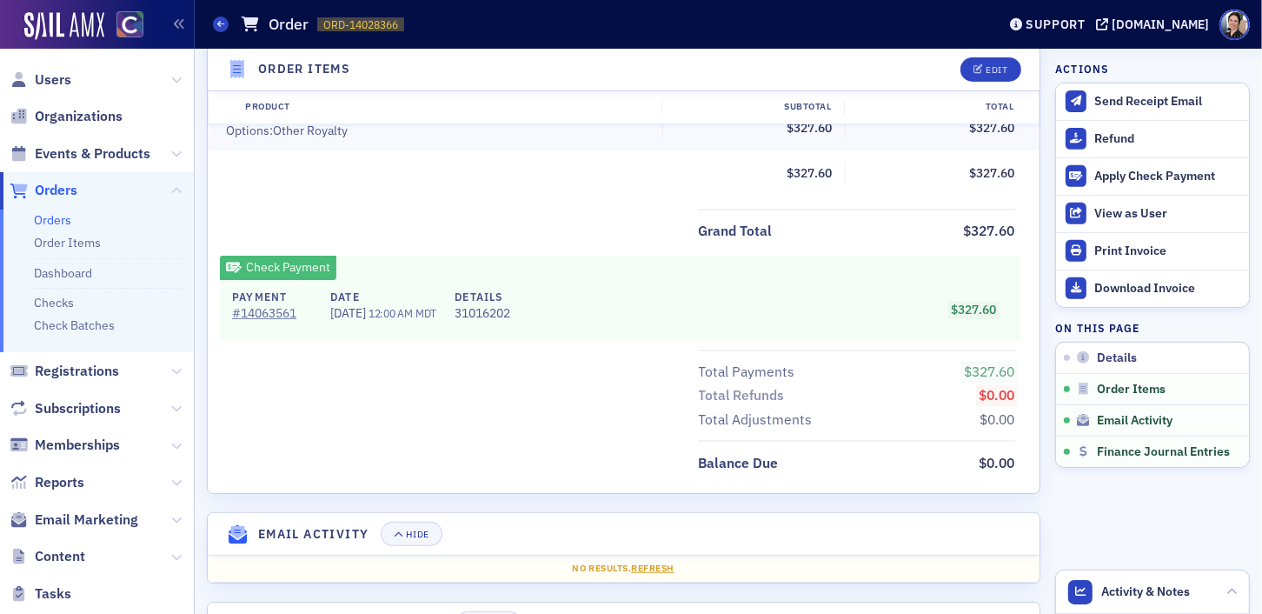
click at [57, 192] on span "Orders" at bounding box center [56, 190] width 43 height 19
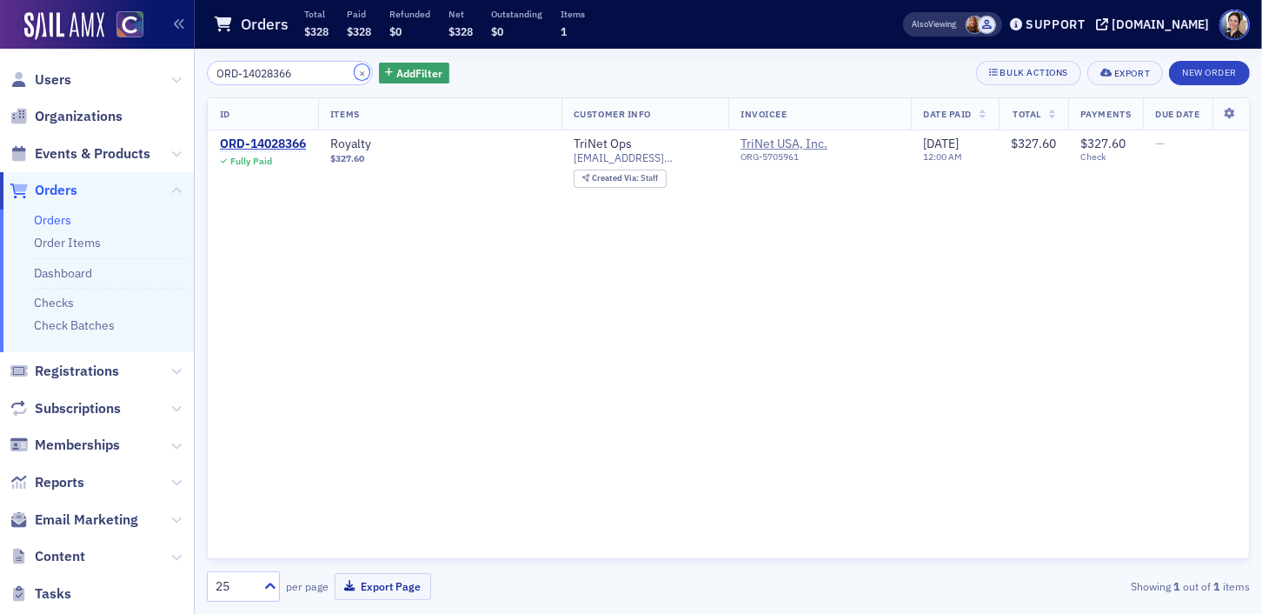
drag, startPoint x: 348, startPoint y: 73, endPoint x: 296, endPoint y: 74, distance: 52.2
click at [355, 73] on button "×" at bounding box center [363, 72] width 16 height 16
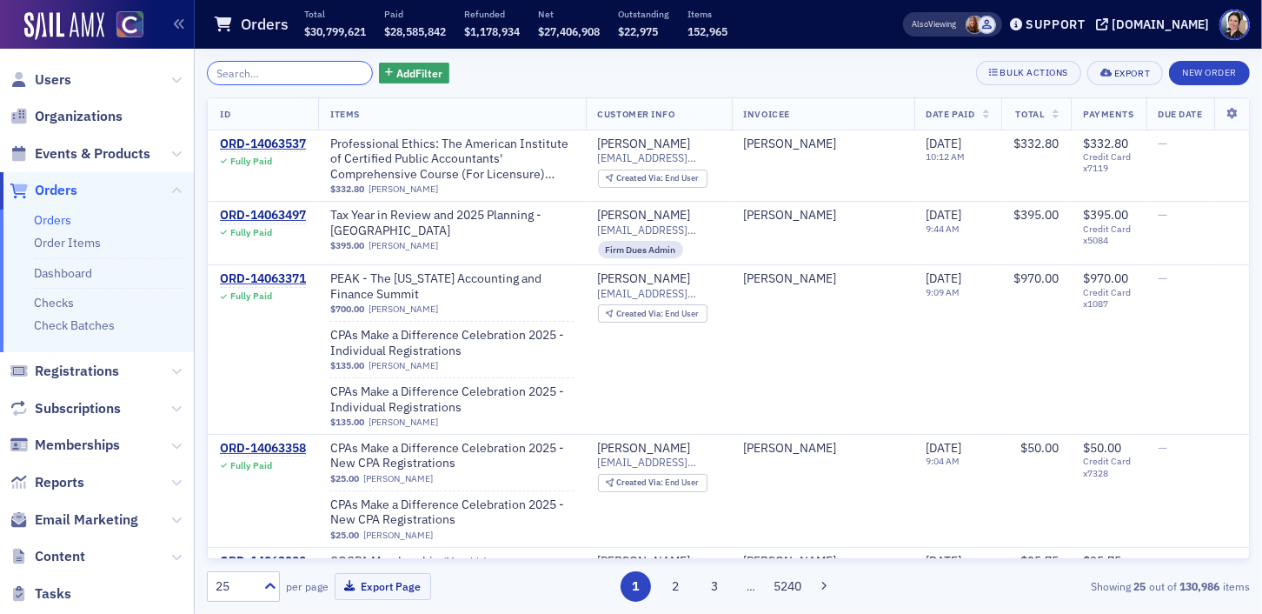
paste input "ORD-14063254"
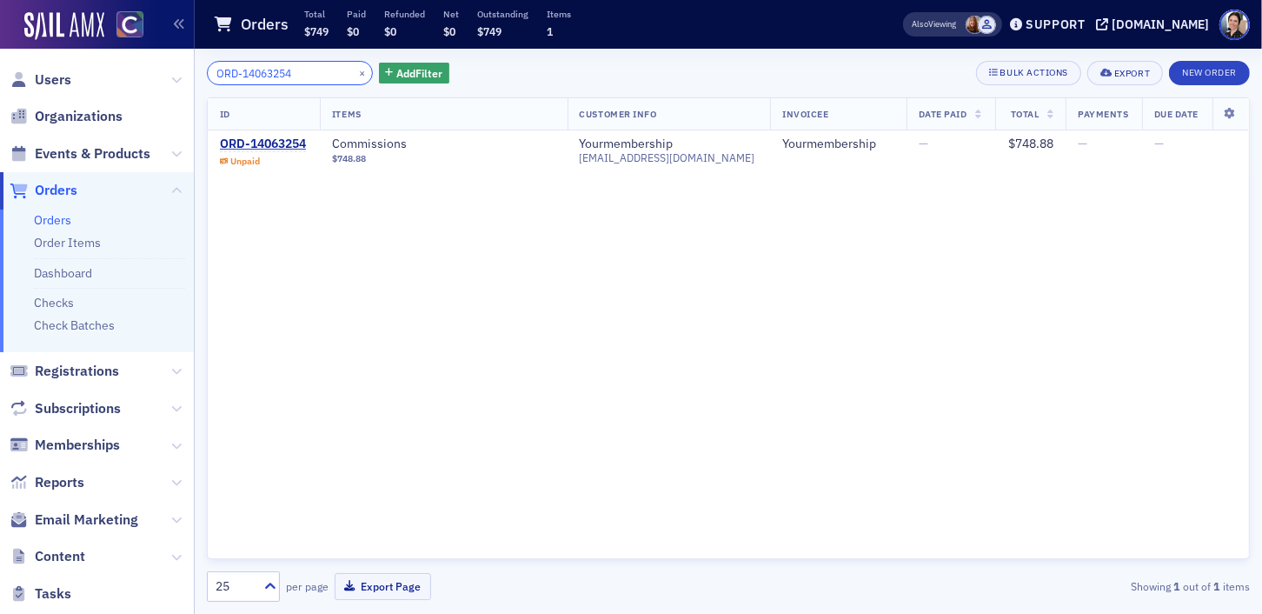
type input "ORD-14063254"
click at [275, 139] on div "ORD-14063254" at bounding box center [263, 144] width 86 height 16
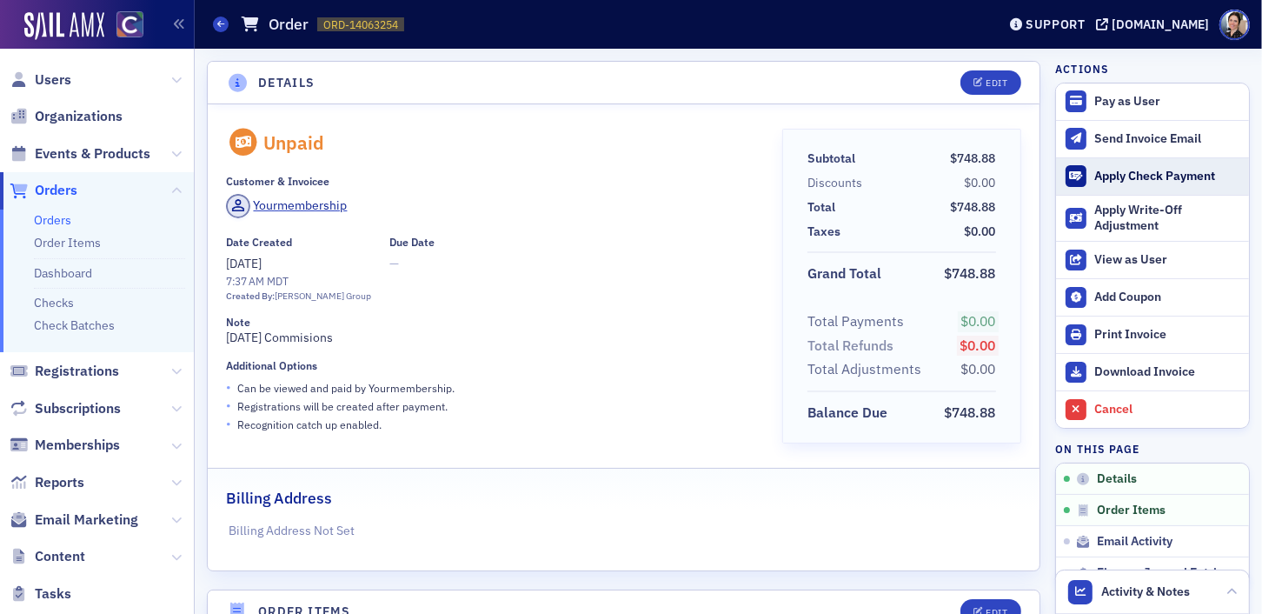
click at [1135, 174] on div "Apply Check Payment" at bounding box center [1167, 177] width 146 height 16
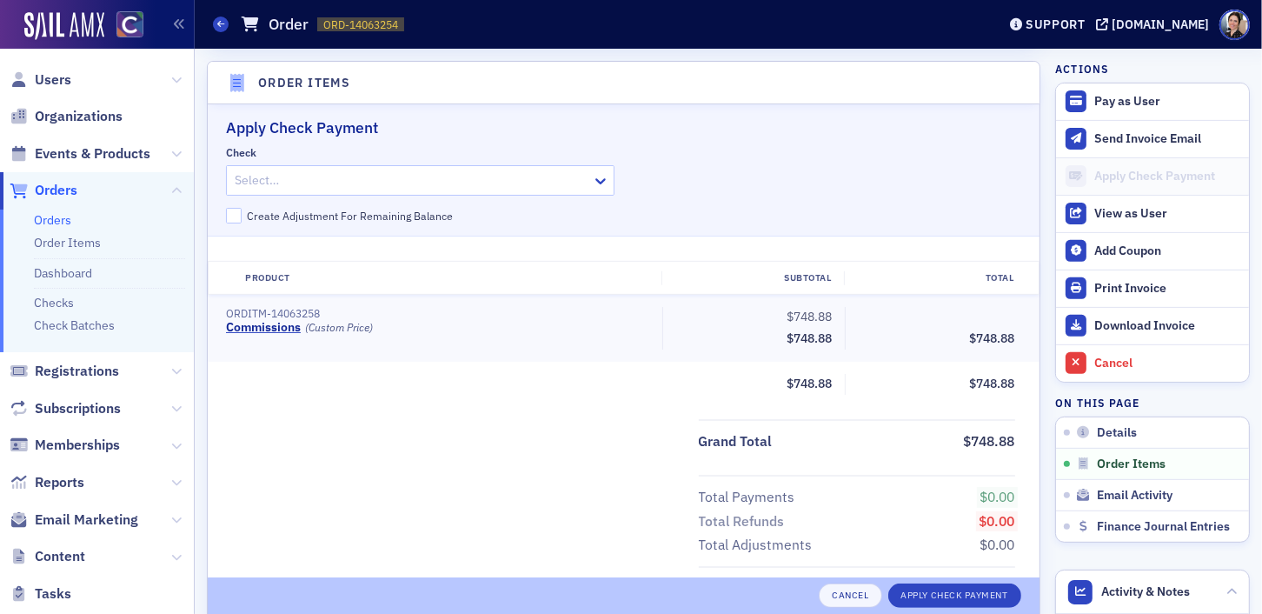
scroll to position [531, 0]
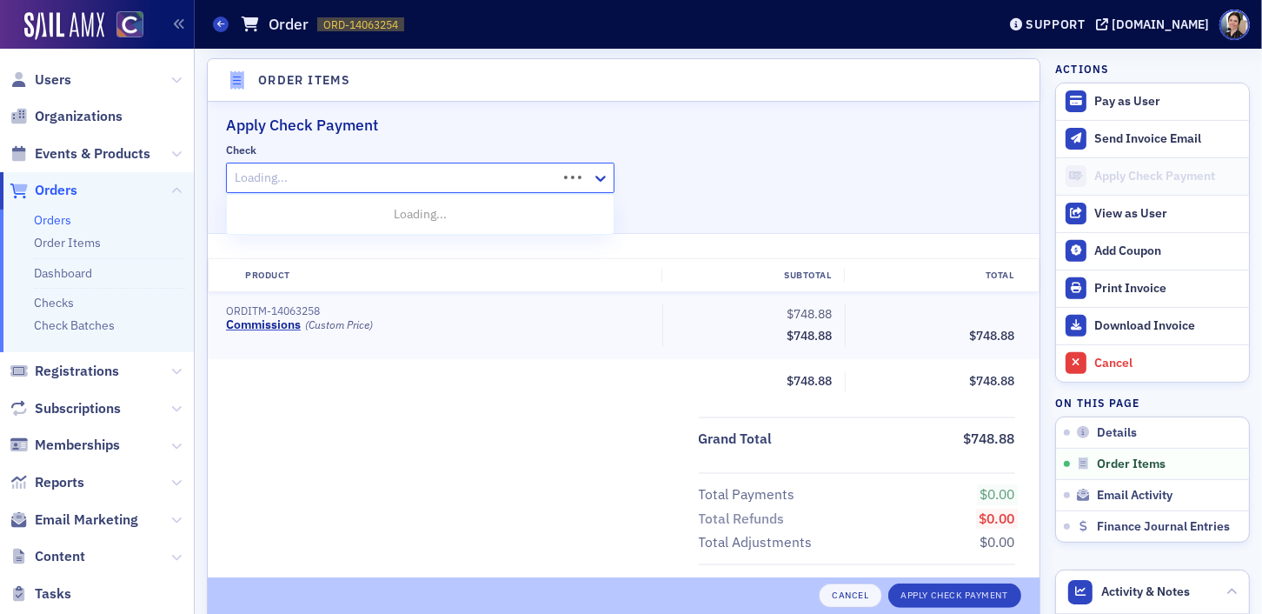
click at [503, 178] on div at bounding box center [394, 178] width 323 height 22
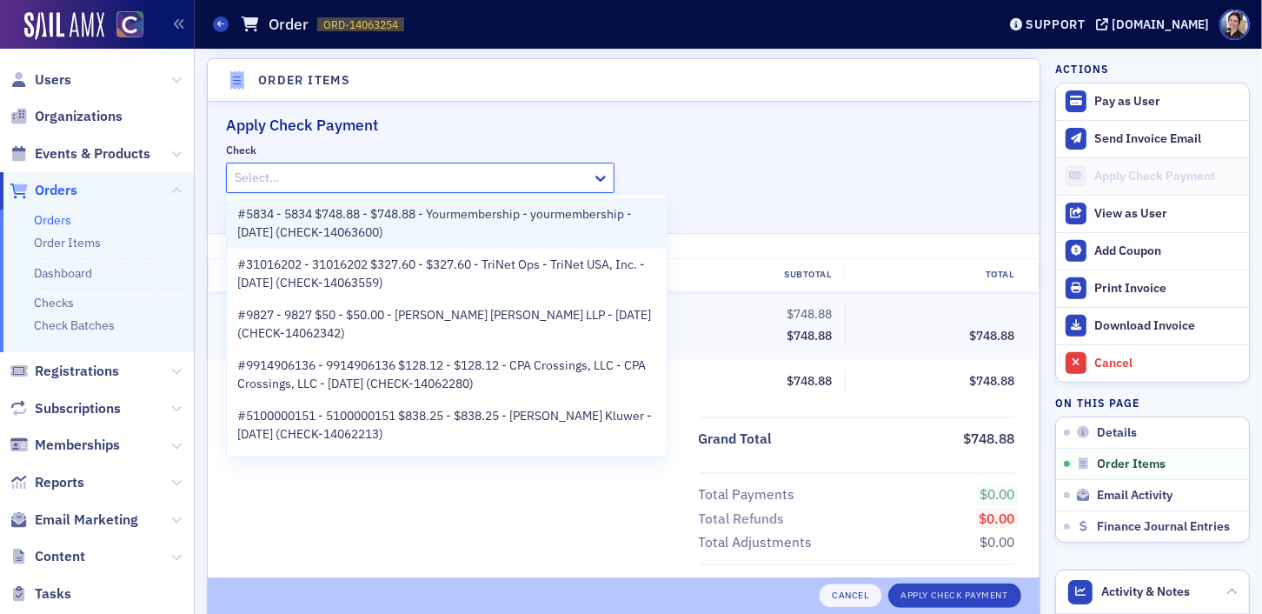
click at [480, 222] on span "#5834 - 5834 $748.88 - $748.88 - Yourmembership - yourmembership - 9/29/2025 (C…" at bounding box center [446, 223] width 419 height 37
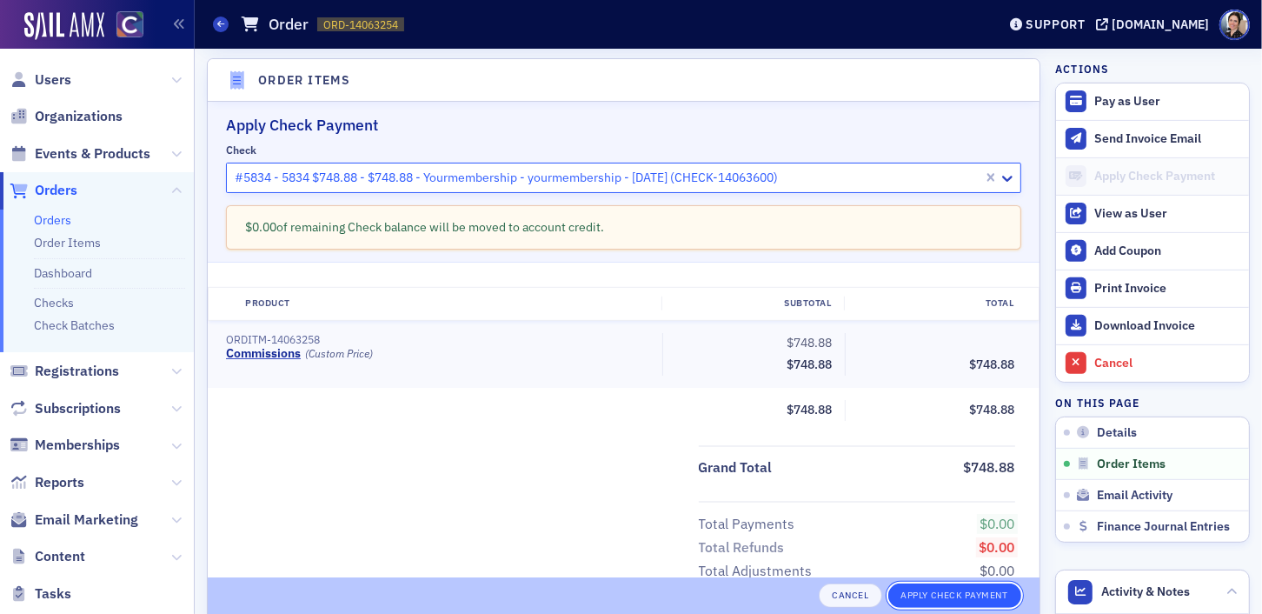
click at [922, 591] on button "Apply Check Payment" at bounding box center [954, 595] width 133 height 24
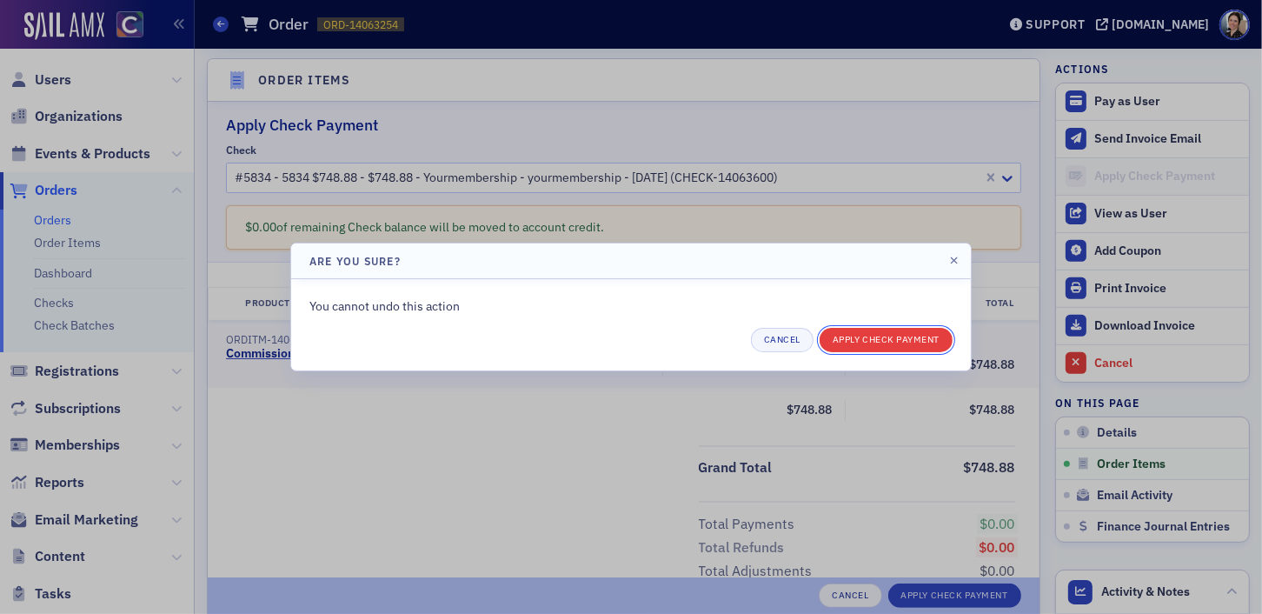
click at [862, 336] on button "Apply Check Payment" at bounding box center [886, 340] width 133 height 24
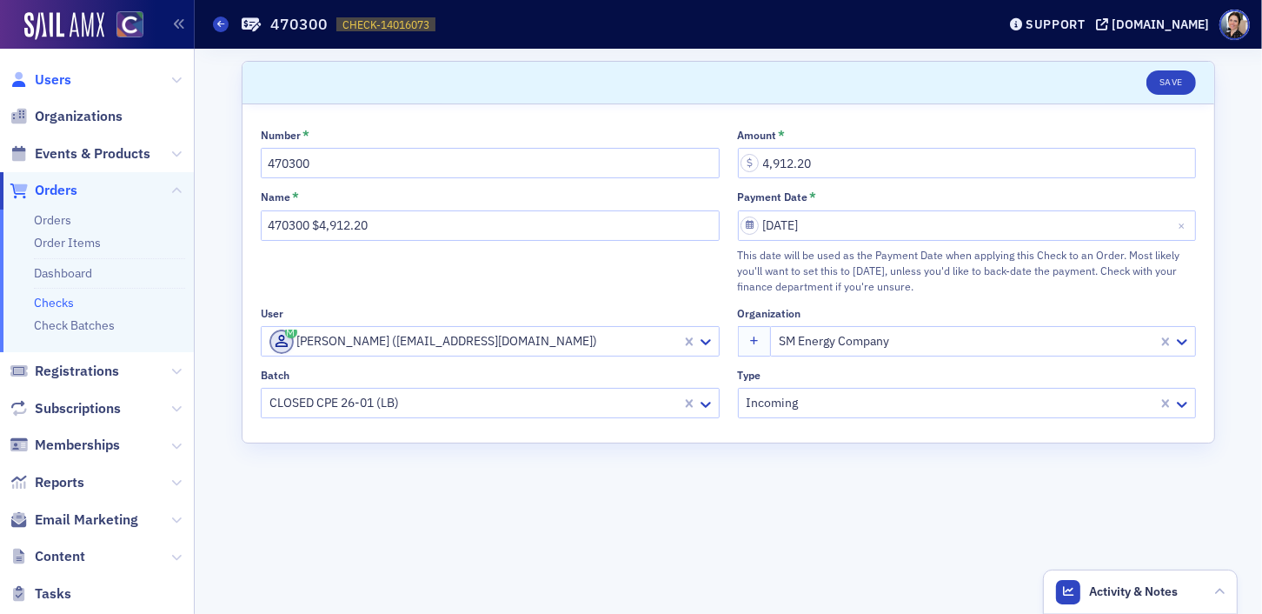
click at [57, 76] on span "Users" at bounding box center [53, 79] width 37 height 19
click at [57, 77] on span "Users" at bounding box center [53, 79] width 37 height 19
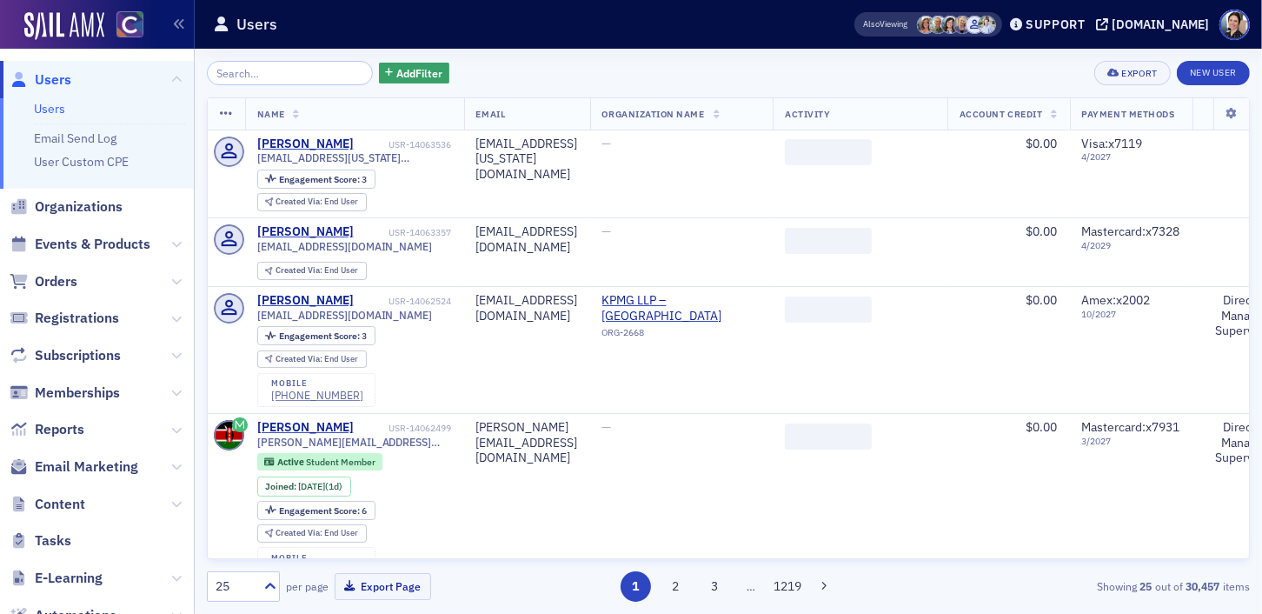
click at [297, 73] on input "search" at bounding box center [290, 73] width 166 height 24
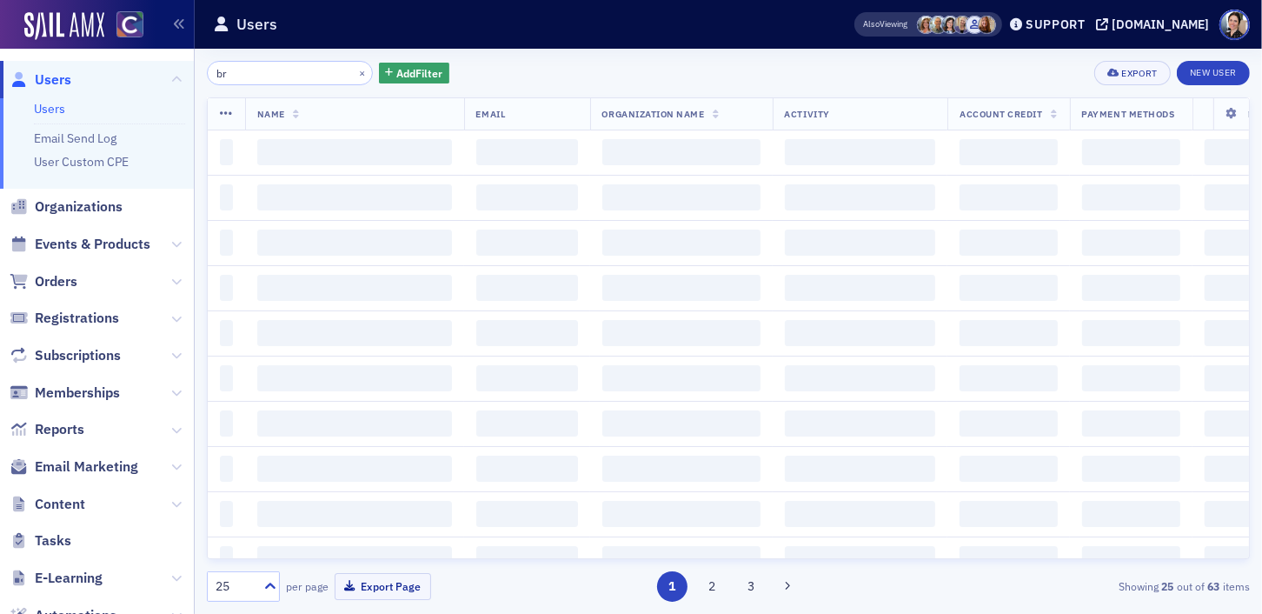
type input "b"
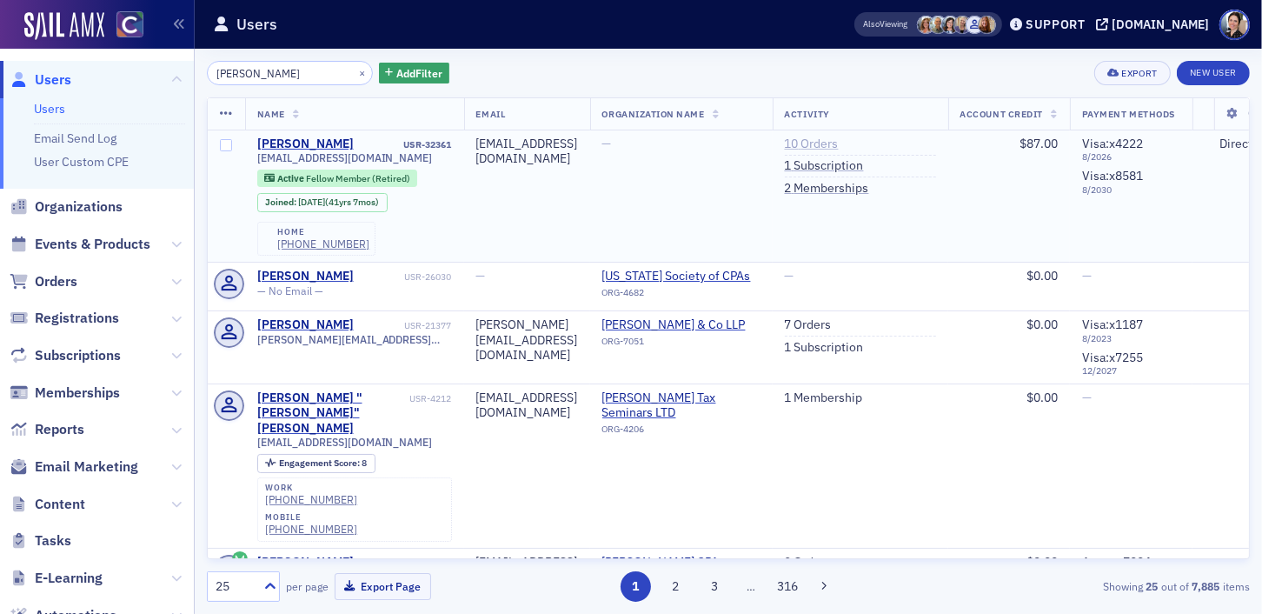
type input "bradley b"
drag, startPoint x: 936, startPoint y: 149, endPoint x: 826, endPoint y: 116, distance: 115.0
click at [839, 149] on link "10 Orders" at bounding box center [812, 144] width 54 height 16
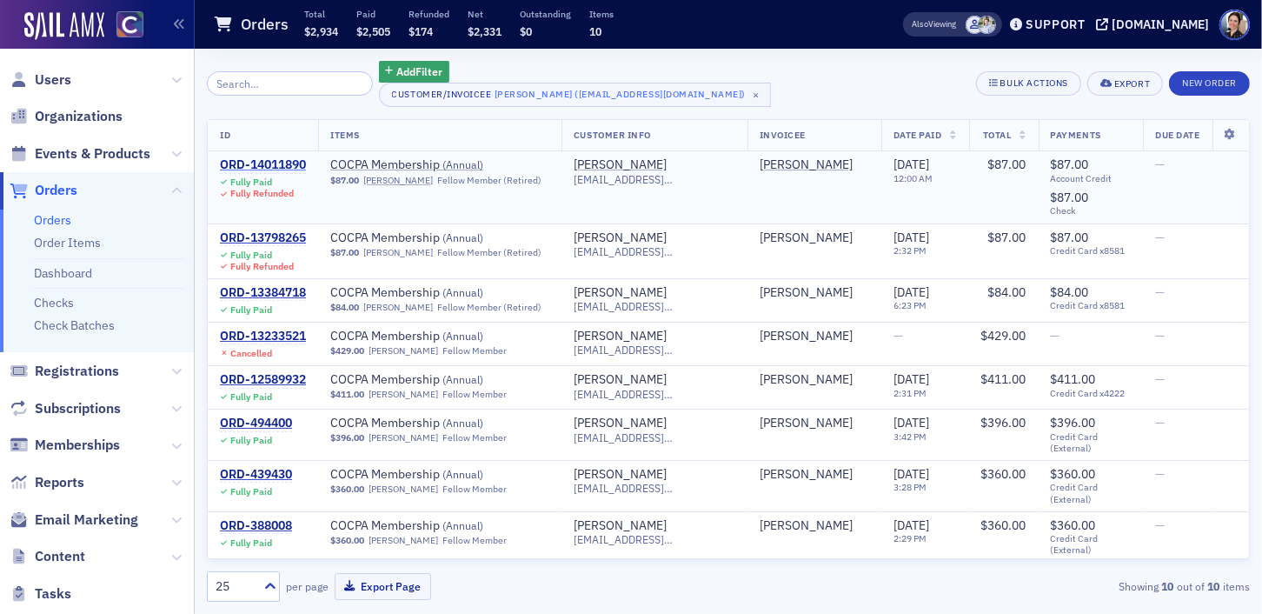
click at [281, 161] on div "ORD-14011890" at bounding box center [263, 165] width 86 height 16
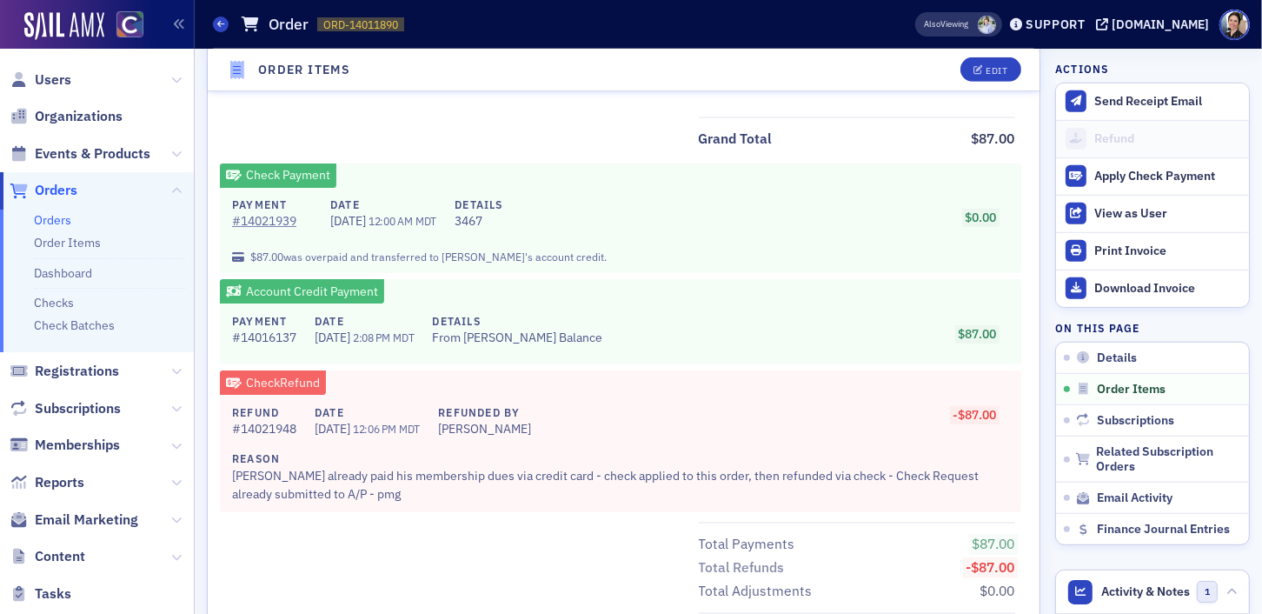
scroll to position [782, 0]
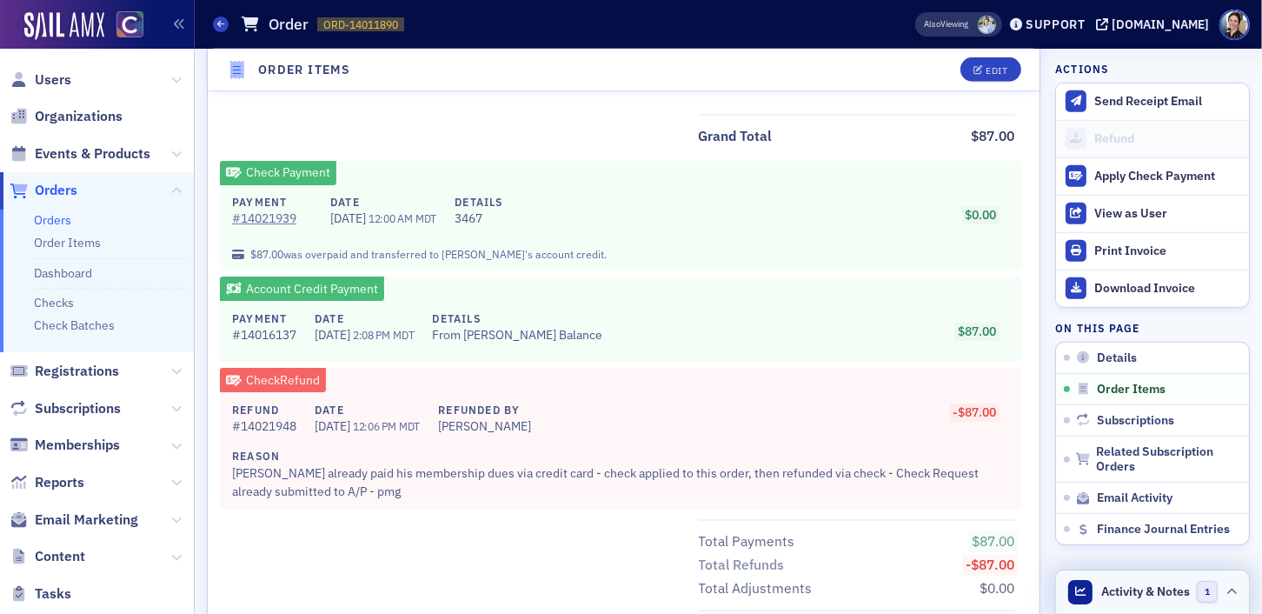
click at [1231, 590] on icon at bounding box center [1232, 592] width 10 height 10
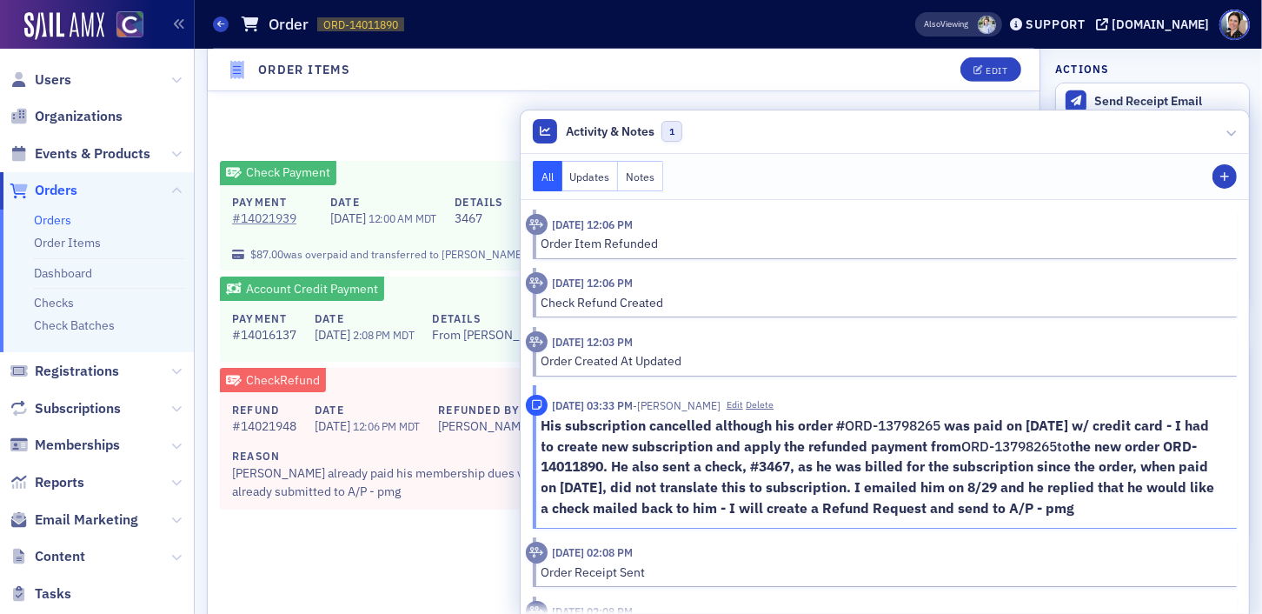
click at [1235, 128] on icon at bounding box center [1232, 132] width 10 height 10
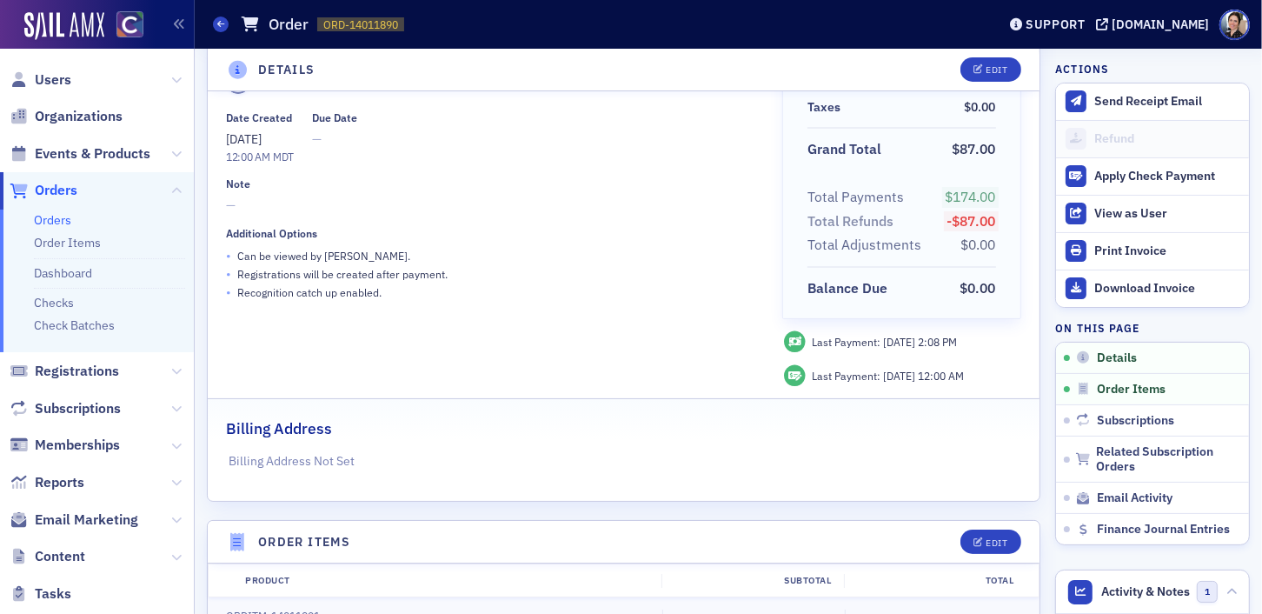
scroll to position [0, 0]
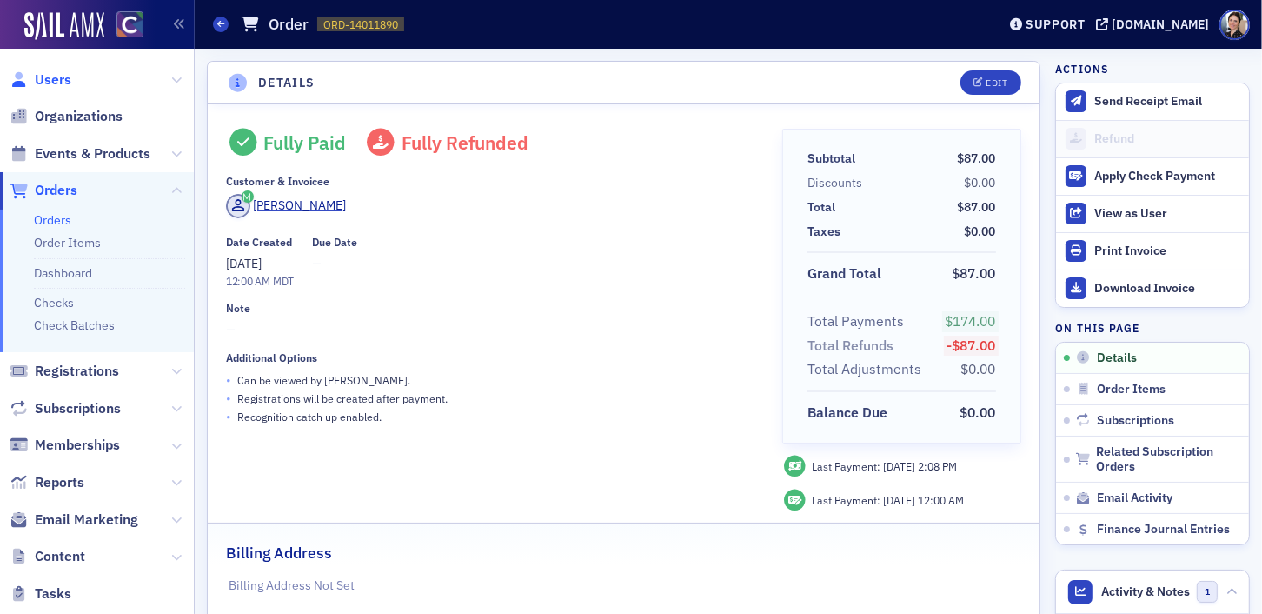
click at [57, 81] on span "Users" at bounding box center [53, 79] width 37 height 19
